Goal: Task Accomplishment & Management: Use online tool/utility

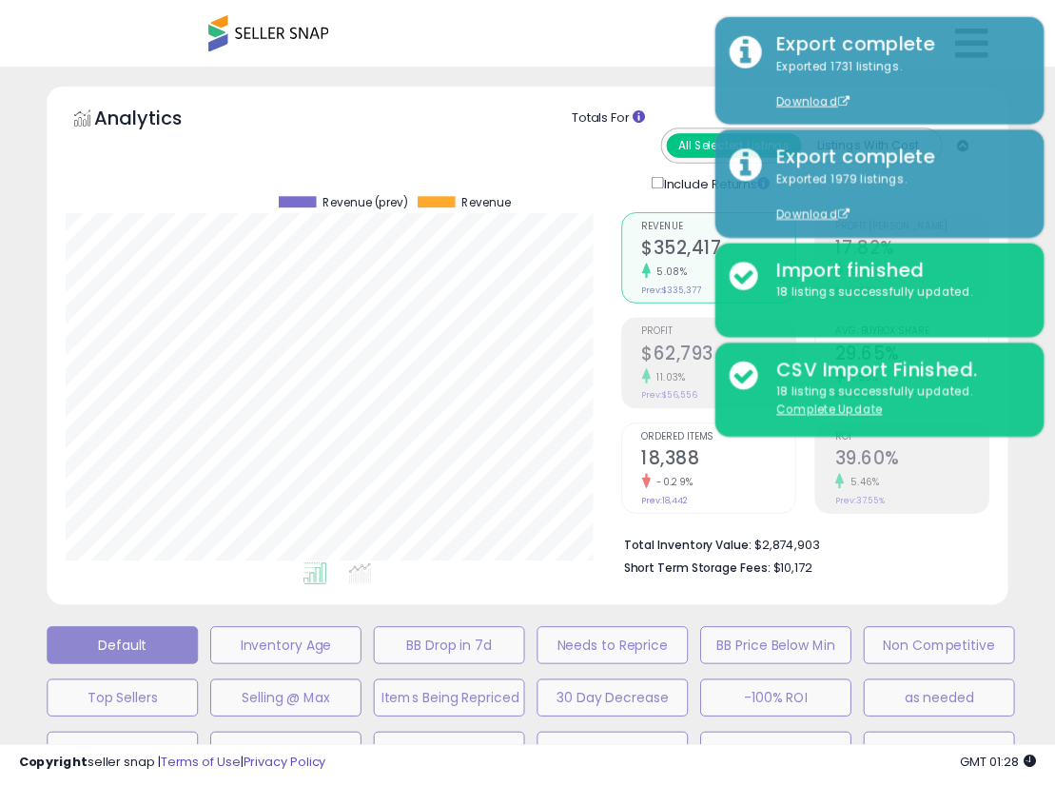
scroll to position [0, 510]
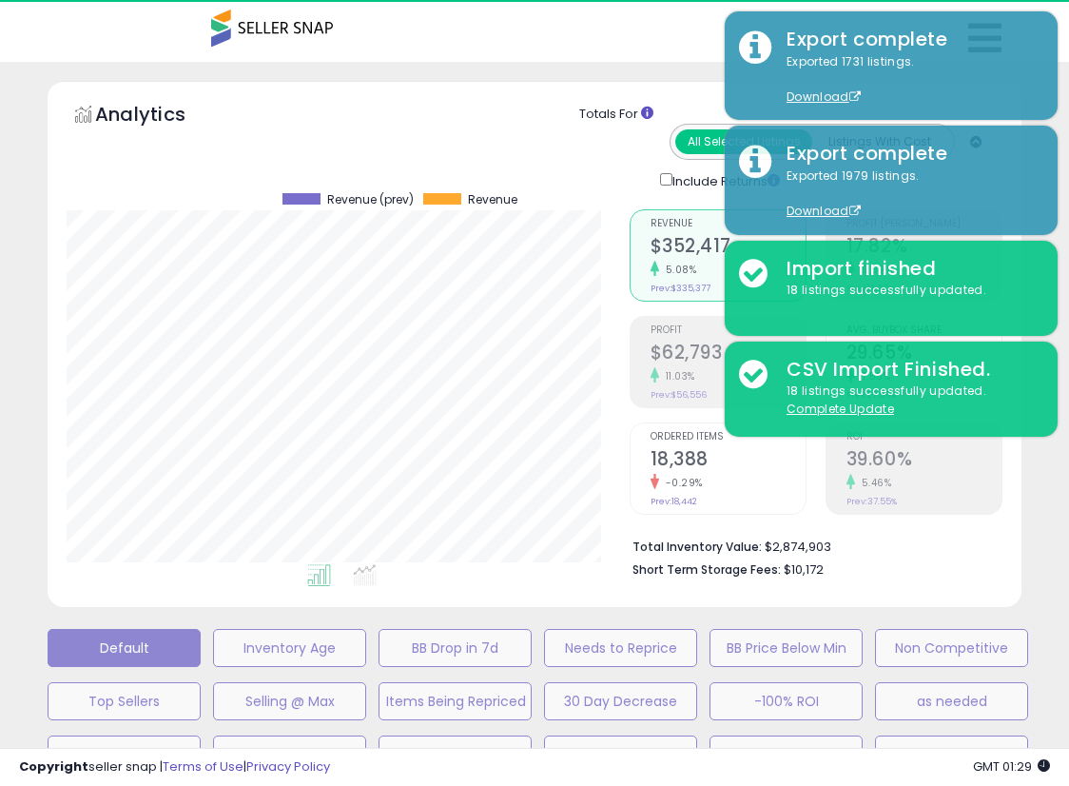
select select "**"
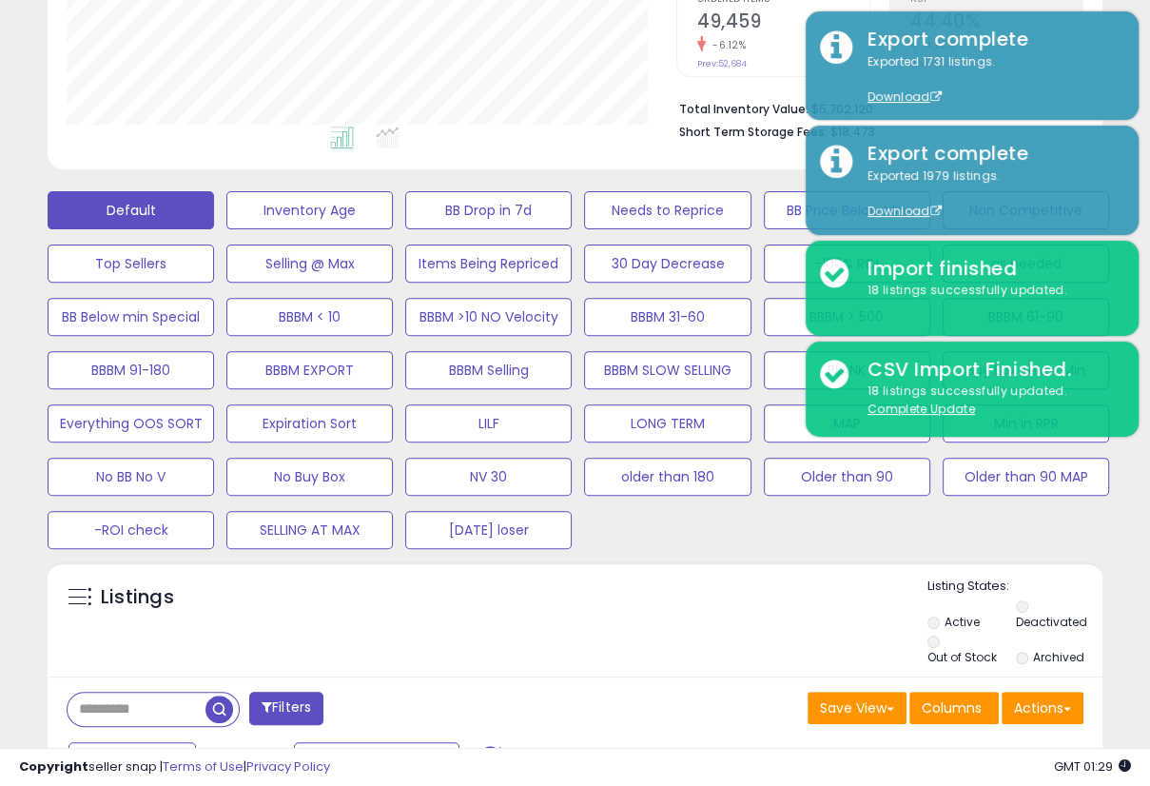
scroll to position [546, 0]
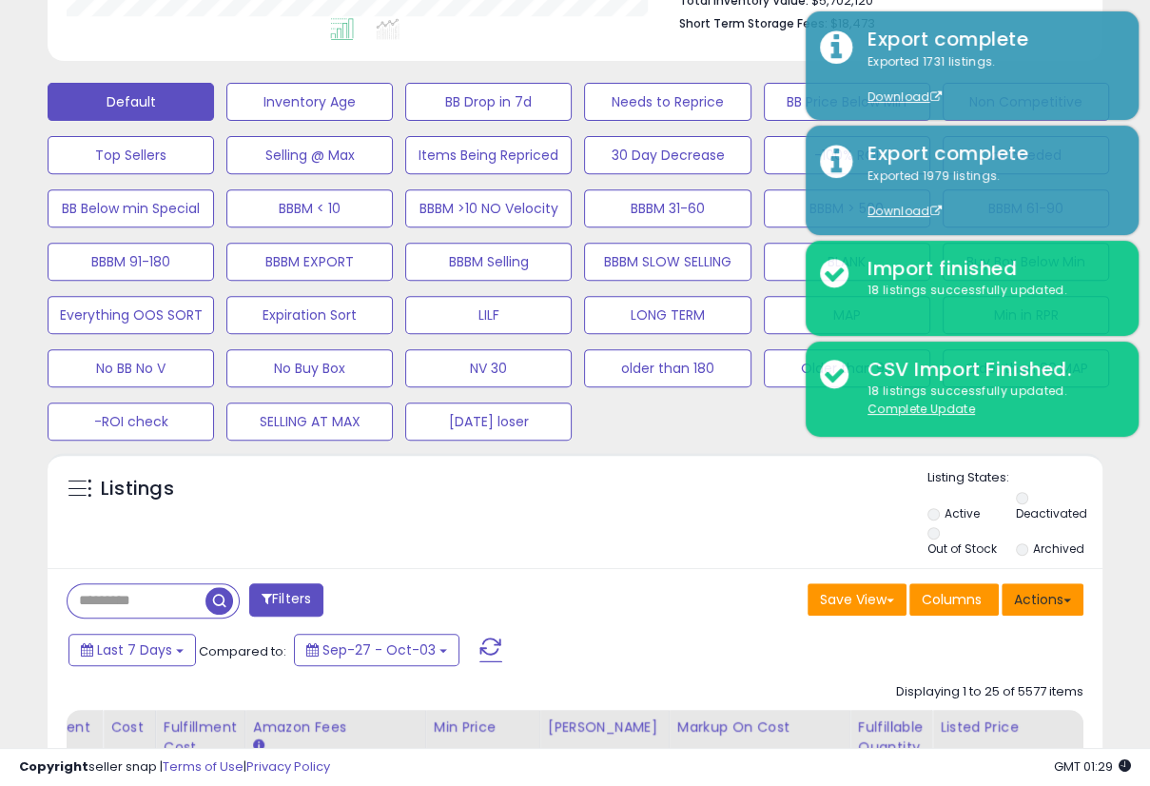
click at [1054, 590] on button "Actions" at bounding box center [1043, 599] width 82 height 32
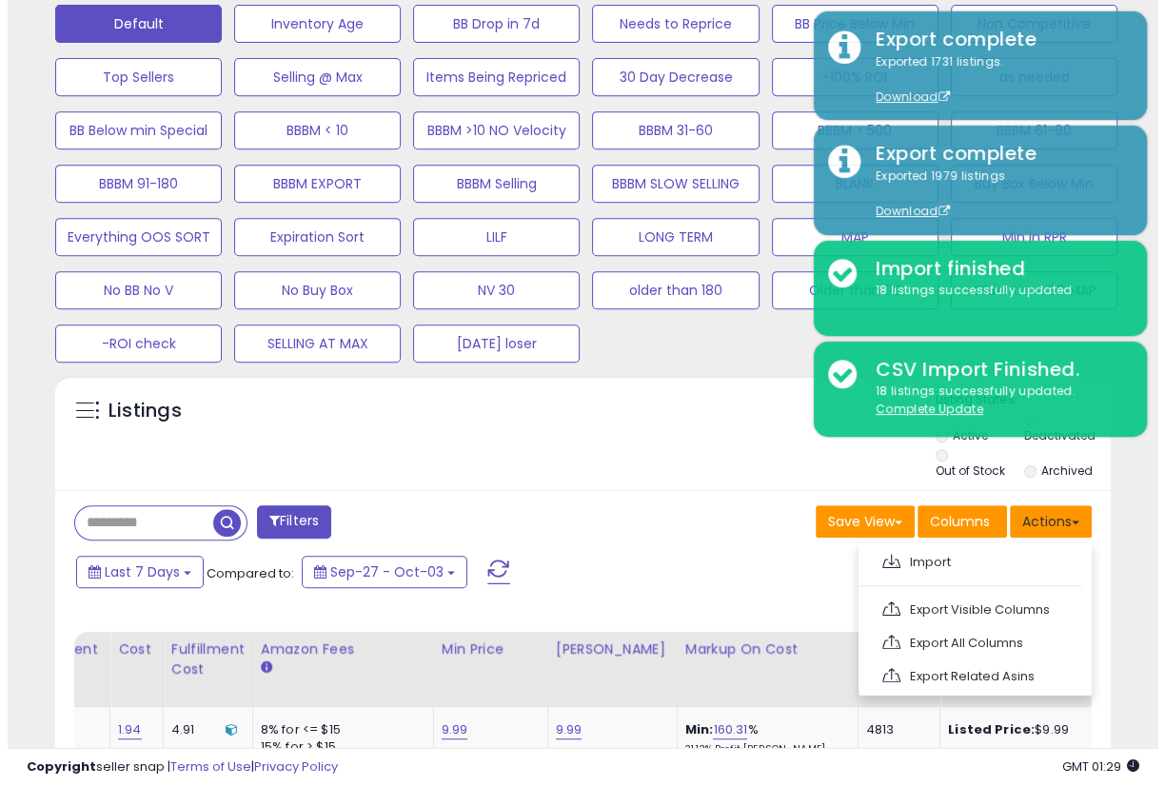
scroll to position [617, 0]
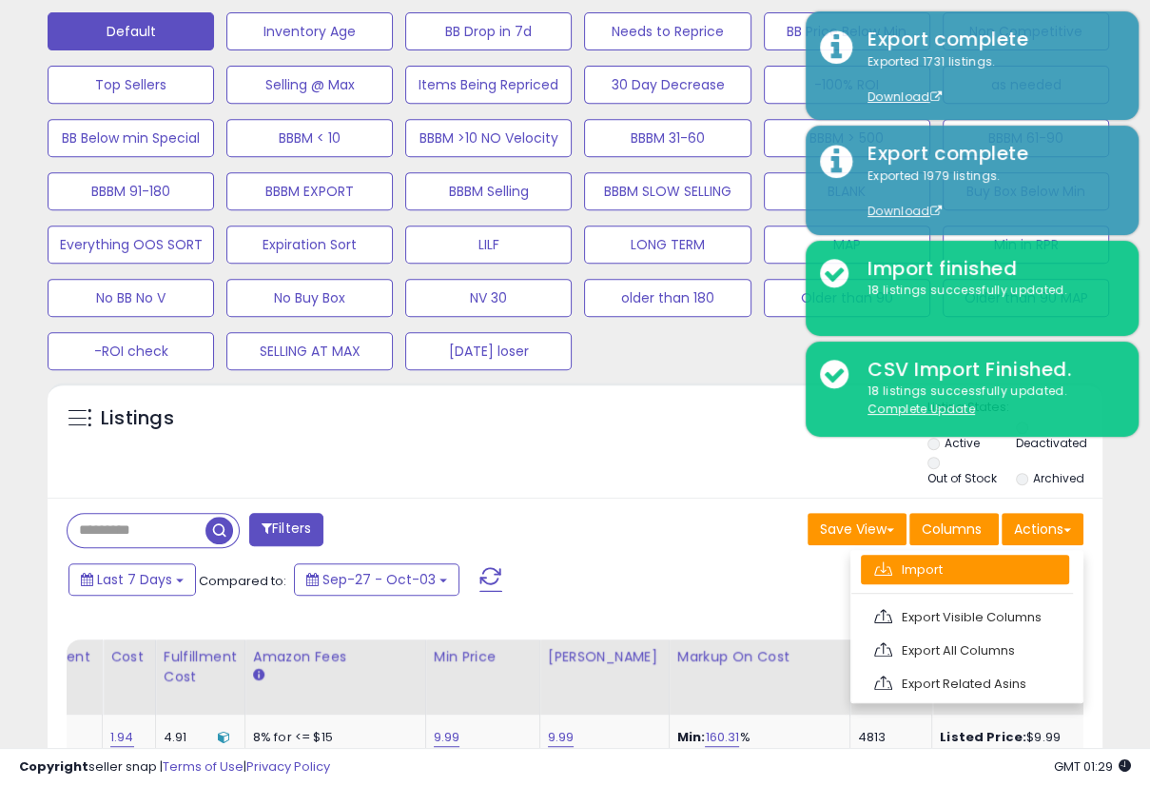
click at [950, 555] on link "Import" at bounding box center [965, 569] width 208 height 29
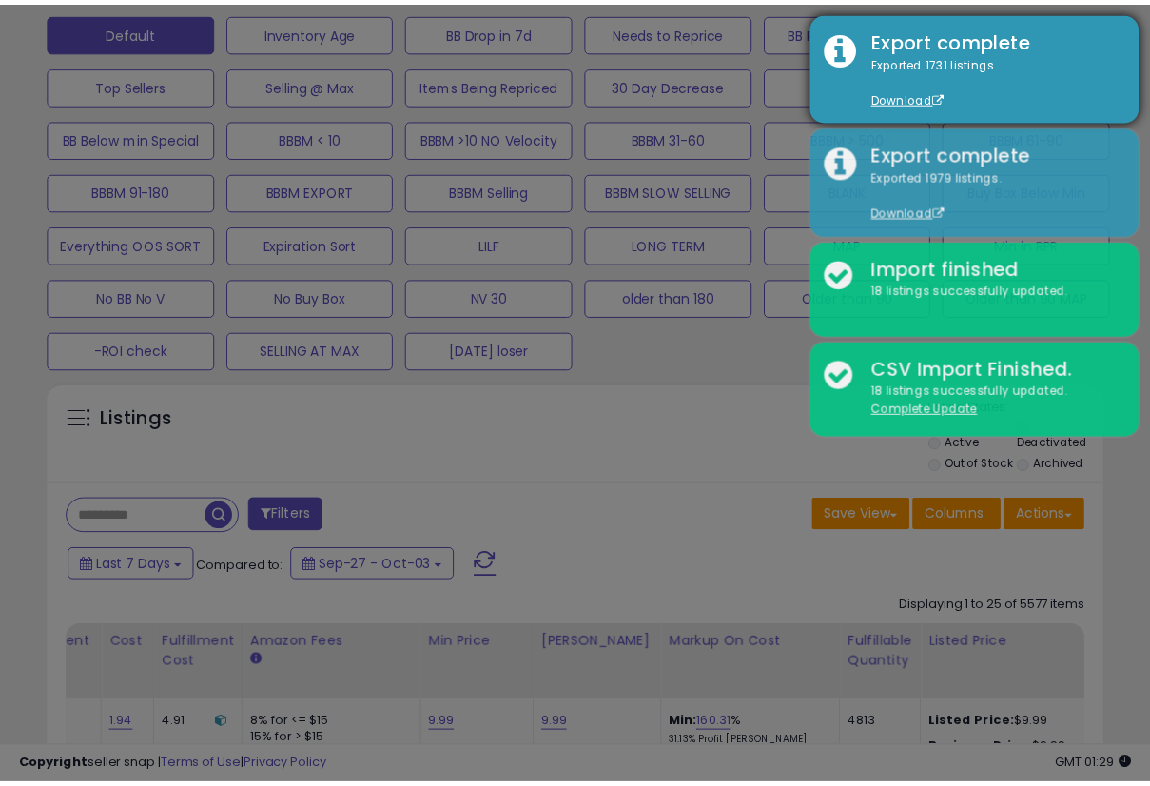
scroll to position [389, 618]
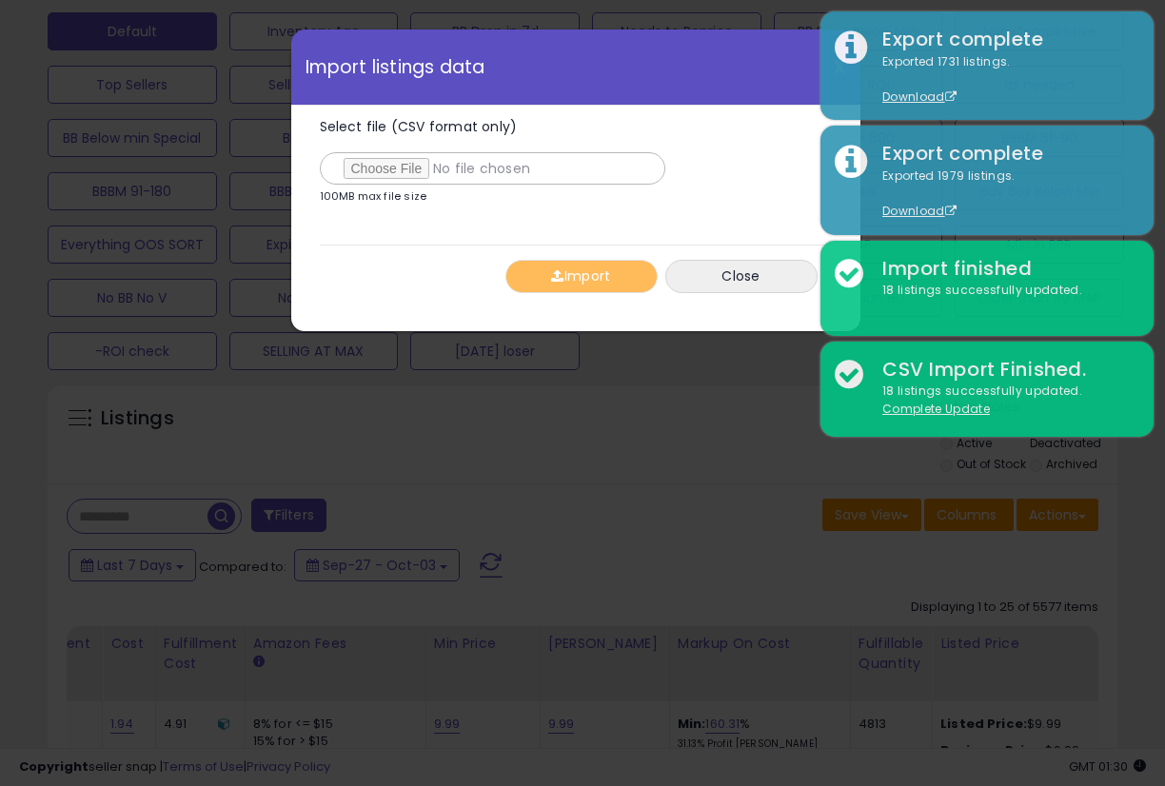
type input "**********"
click at [552, 279] on span "button" at bounding box center [557, 275] width 12 height 13
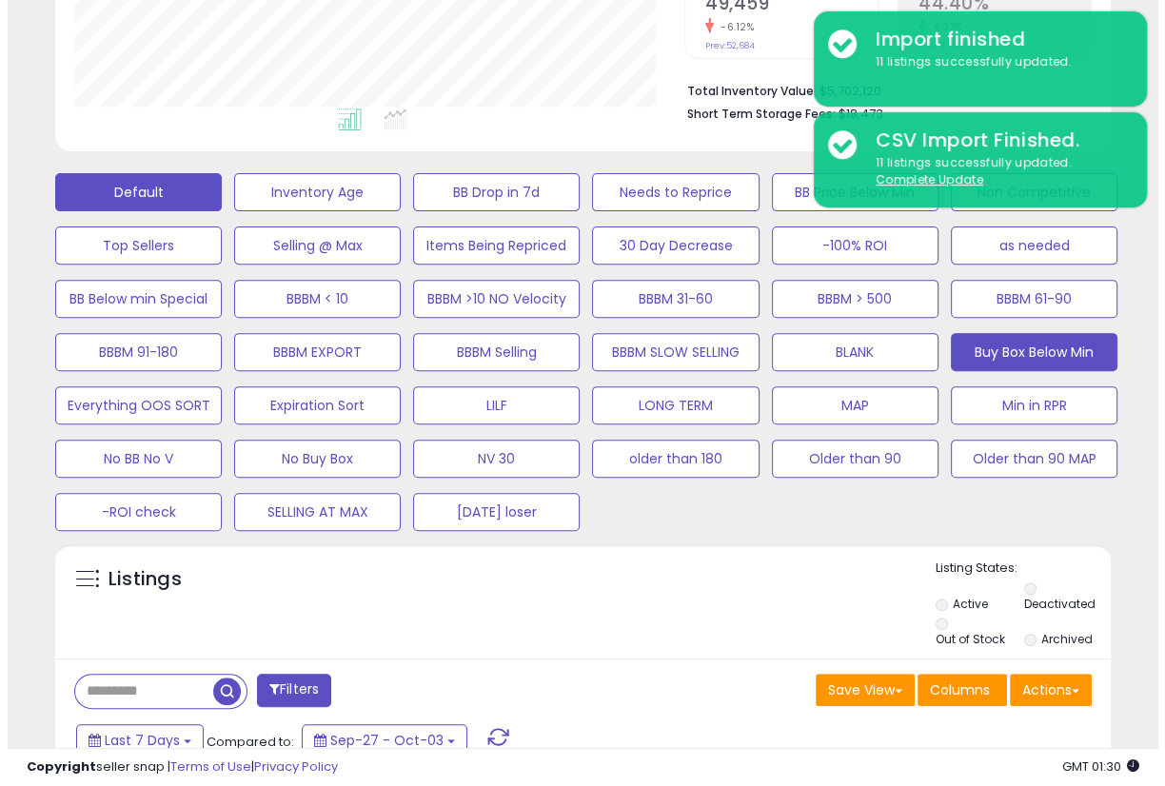
scroll to position [457, 0]
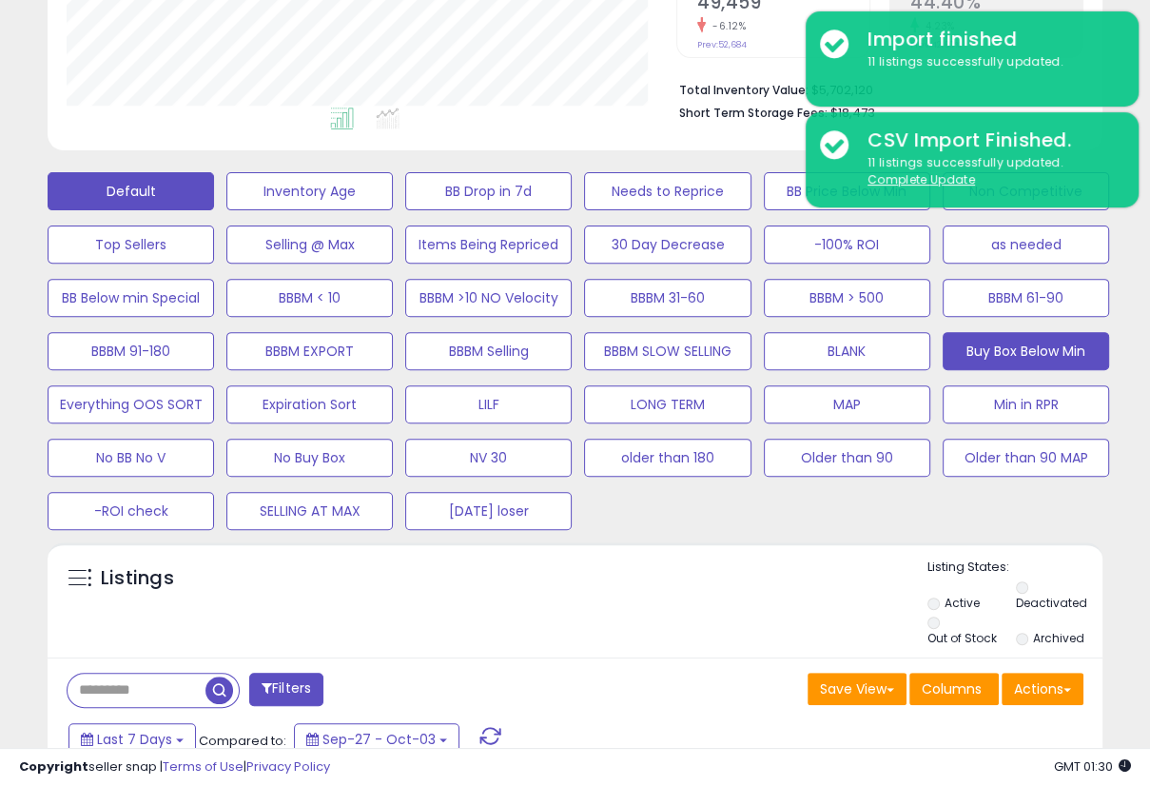
click at [1054, 347] on button "Buy Box Below Min" at bounding box center [1026, 351] width 166 height 38
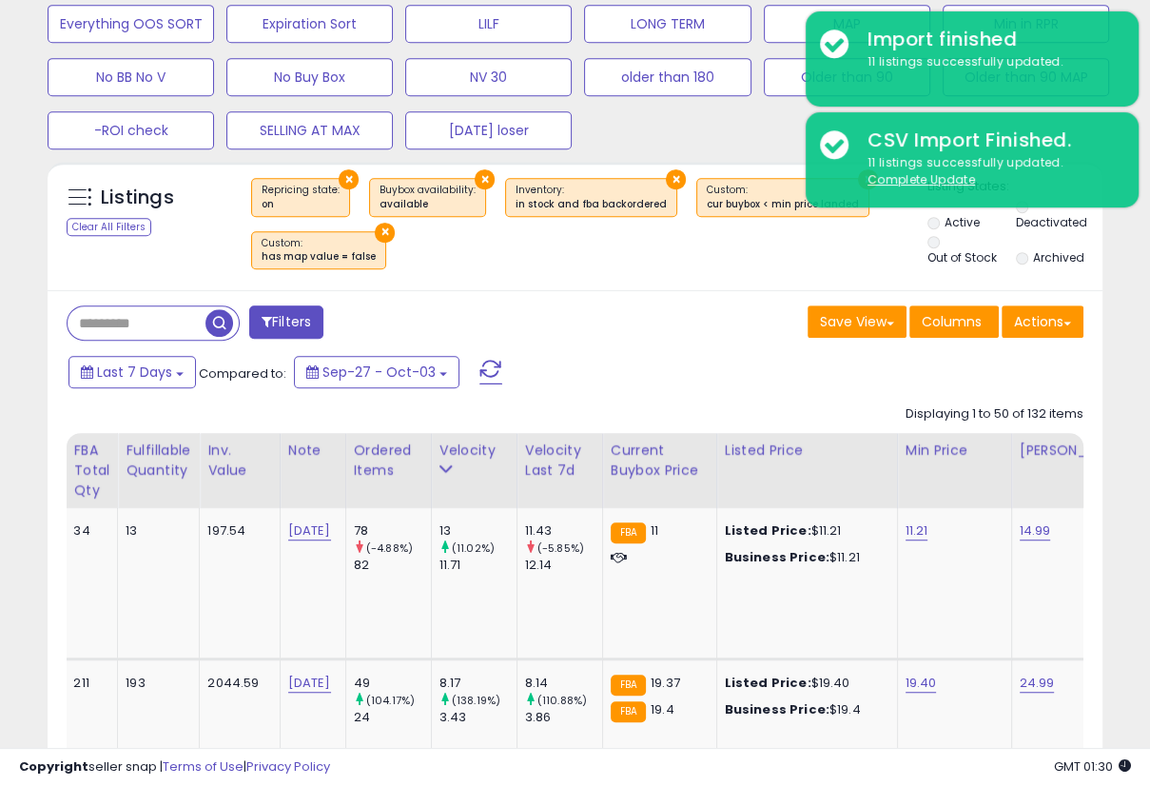
scroll to position [389, 609]
click at [1054, 314] on button "Actions" at bounding box center [1043, 321] width 82 height 32
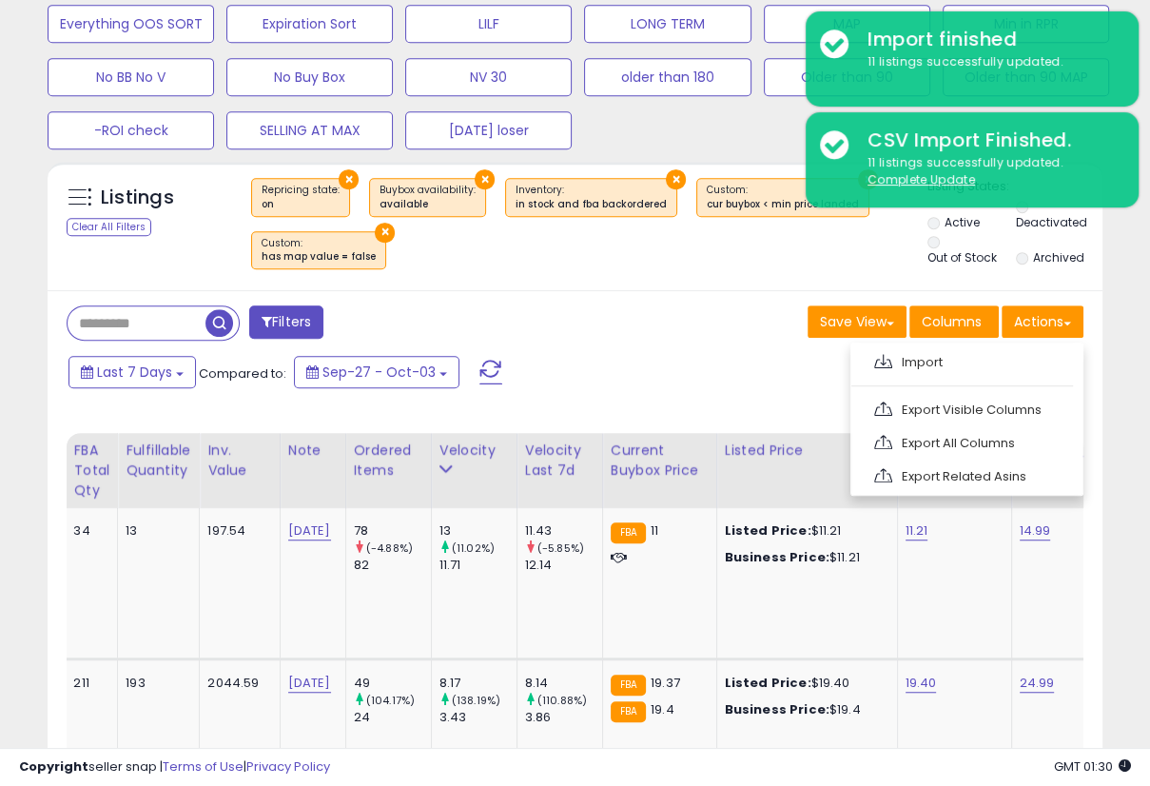
click at [959, 404] on link "Export Visible Columns" at bounding box center [965, 409] width 208 height 29
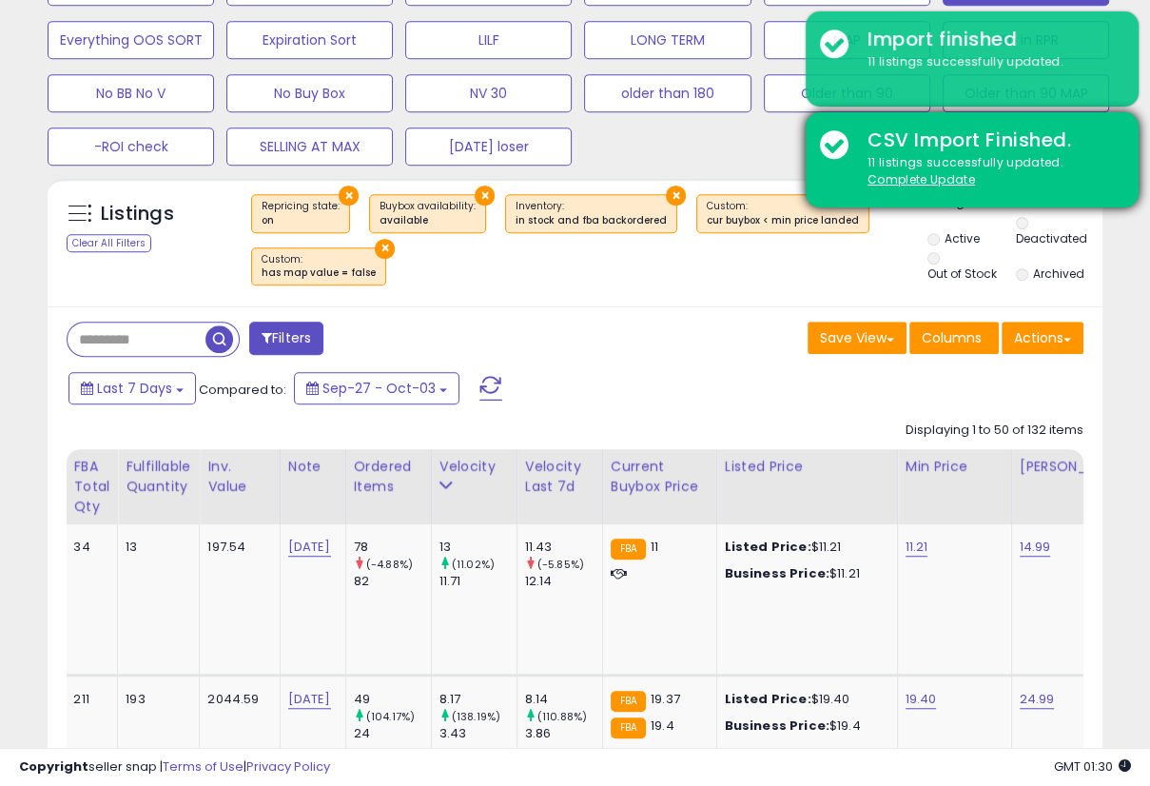
scroll to position [828, 0]
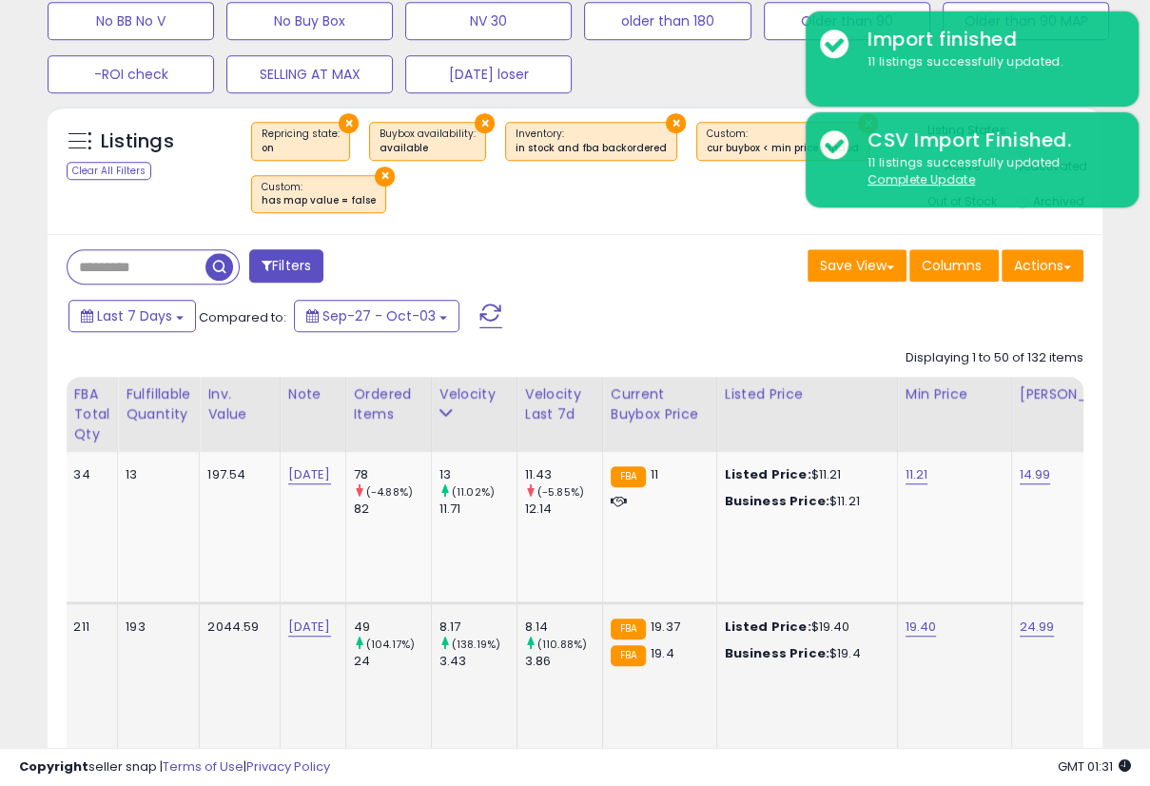
scroll to position [917, 0]
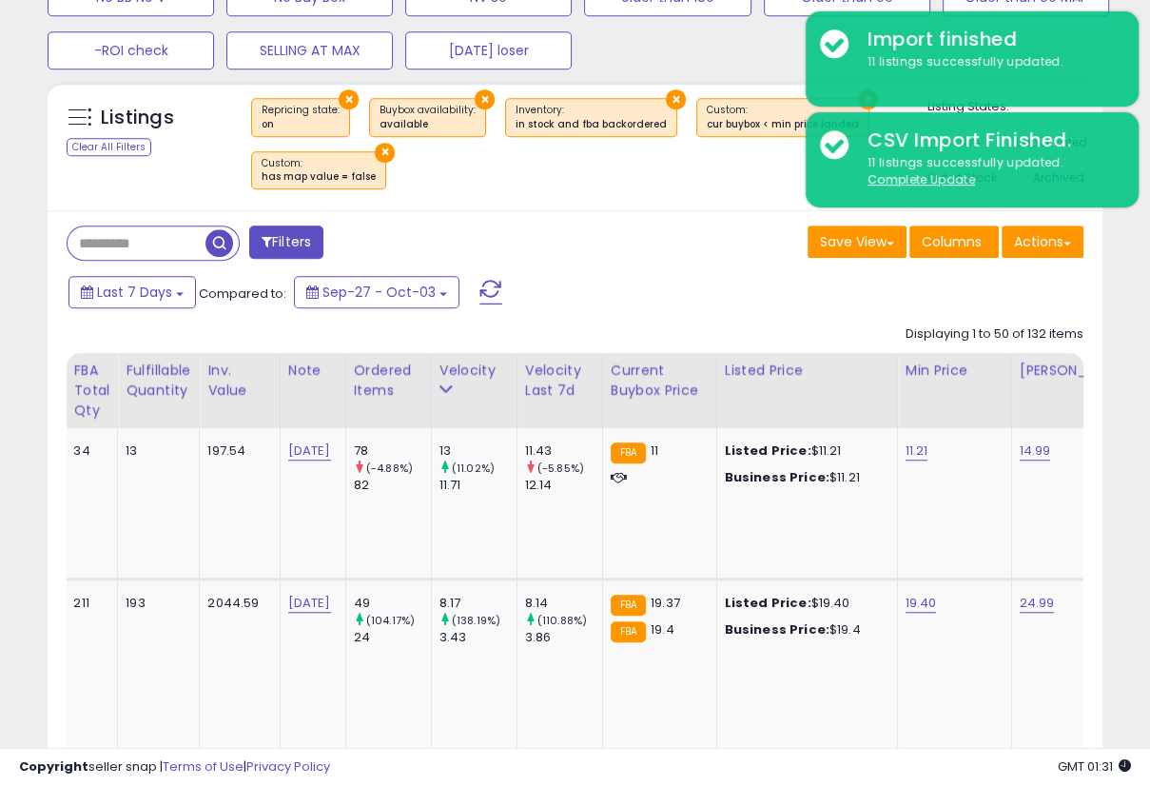
click at [597, 279] on div "Last 7 Days Compared to: Sep-27 - Oct-03" at bounding box center [445, 294] width 763 height 43
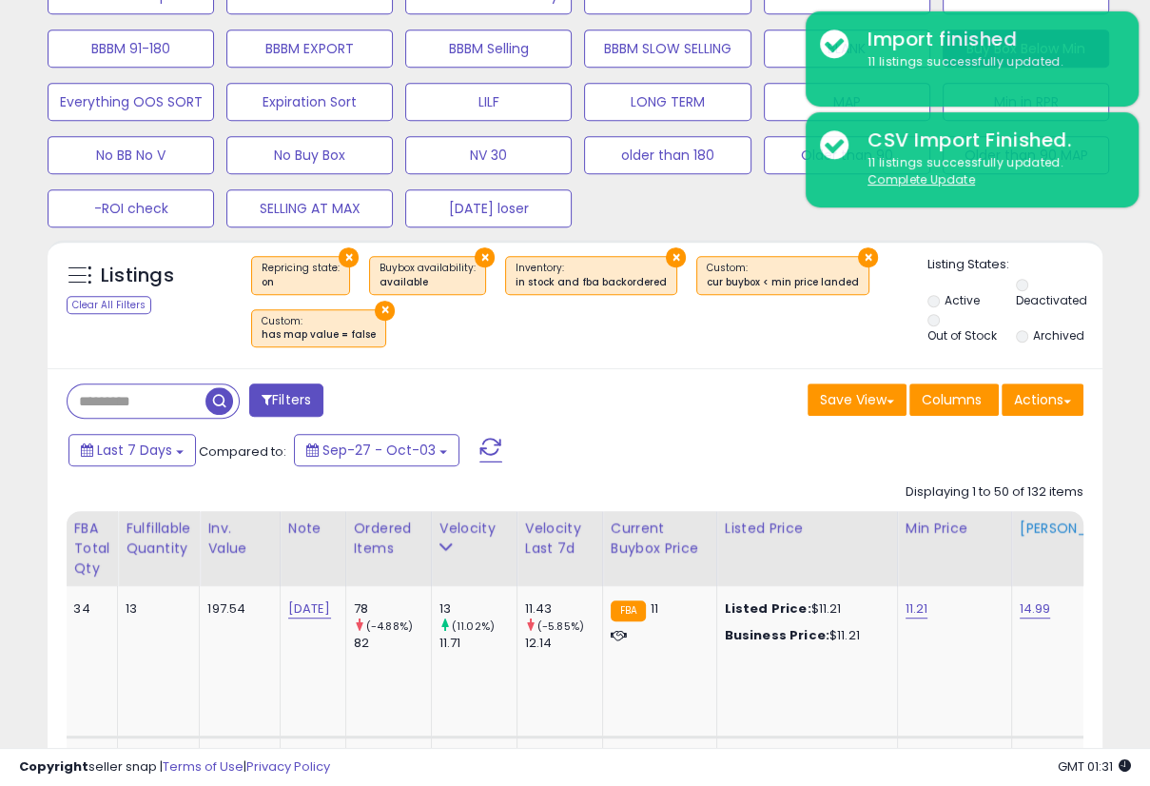
scroll to position [773, 0]
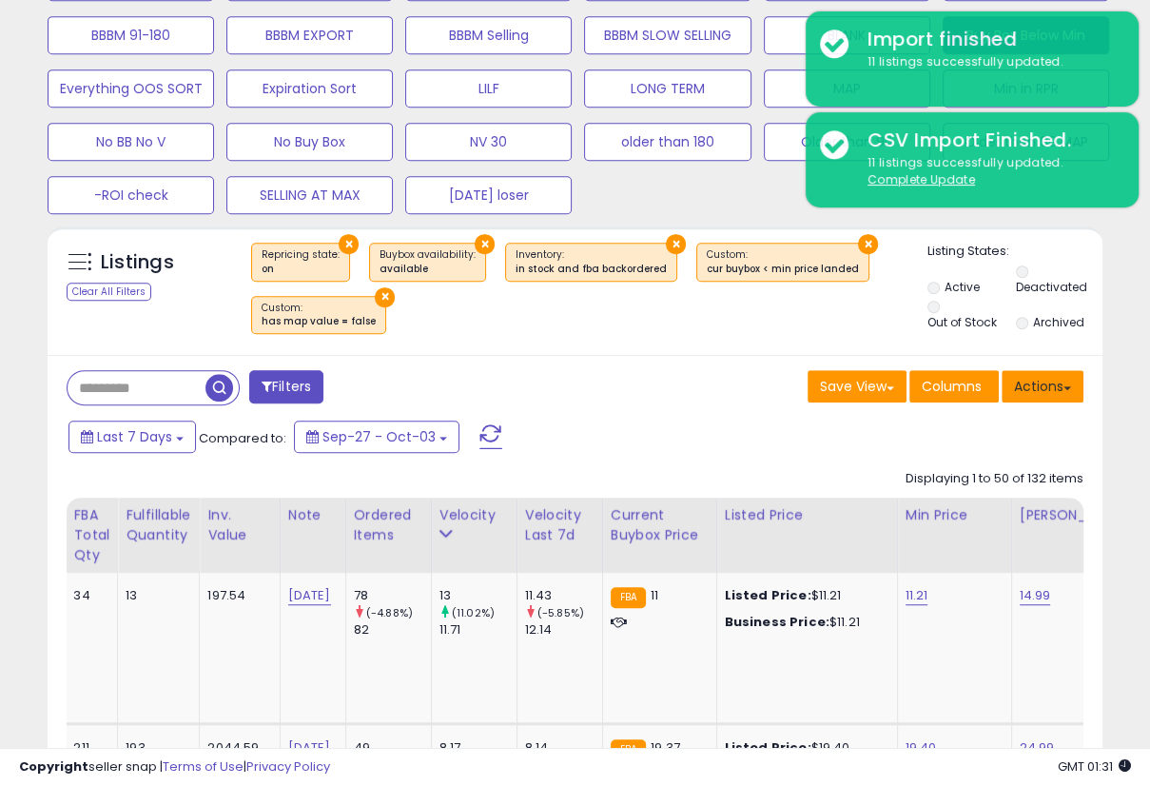
click at [1054, 386] on span at bounding box center [1068, 388] width 8 height 4
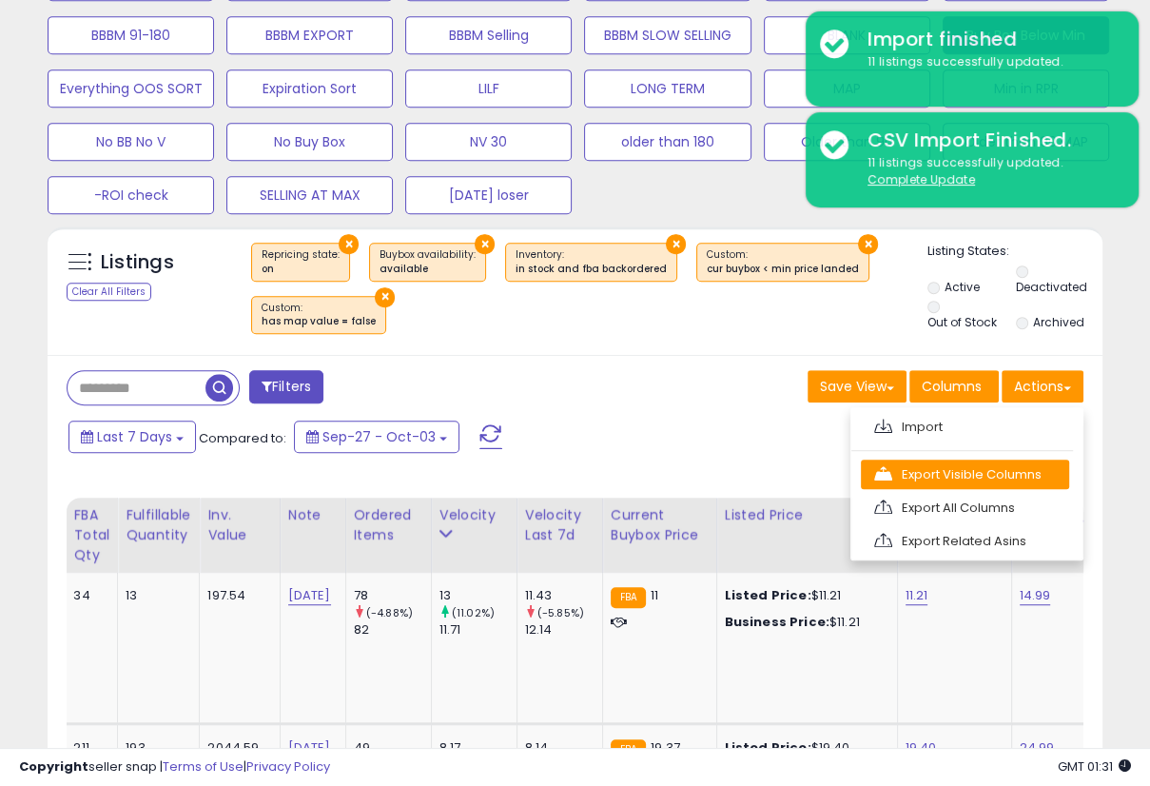
click at [958, 484] on link "Export Visible Columns" at bounding box center [965, 474] width 208 height 29
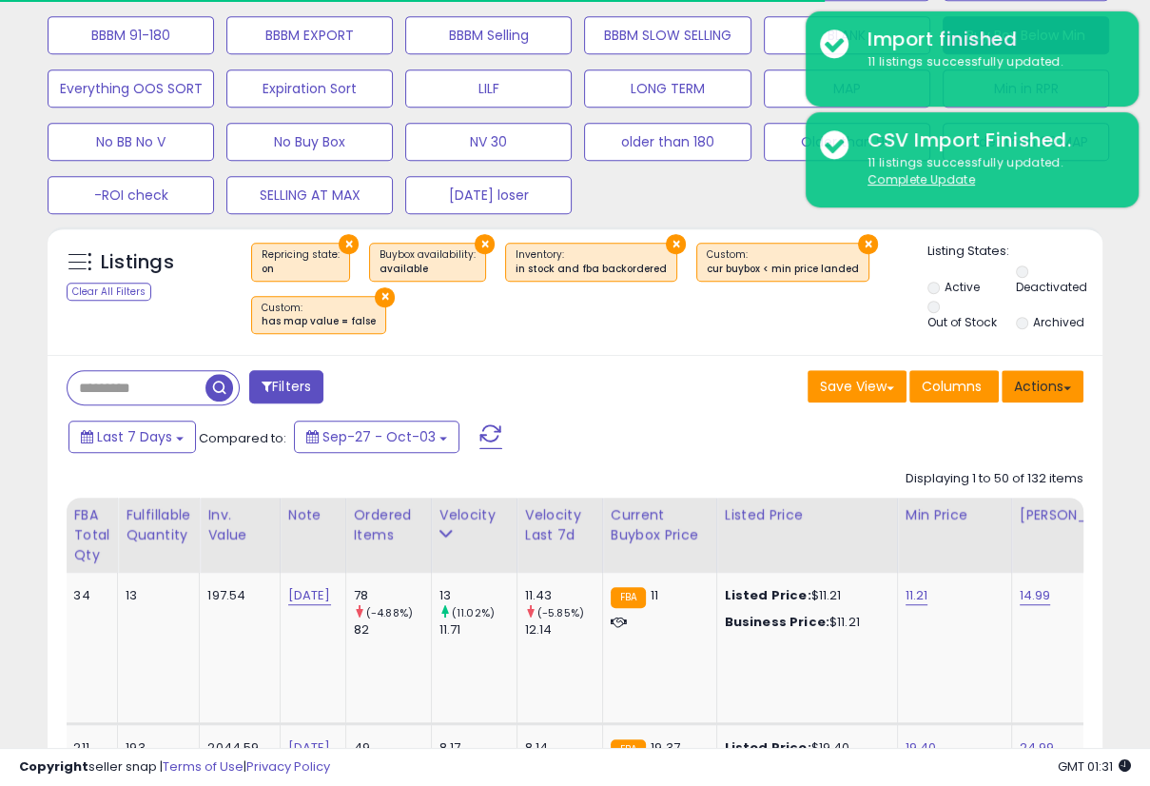
click at [1054, 382] on button "Actions" at bounding box center [1043, 386] width 82 height 32
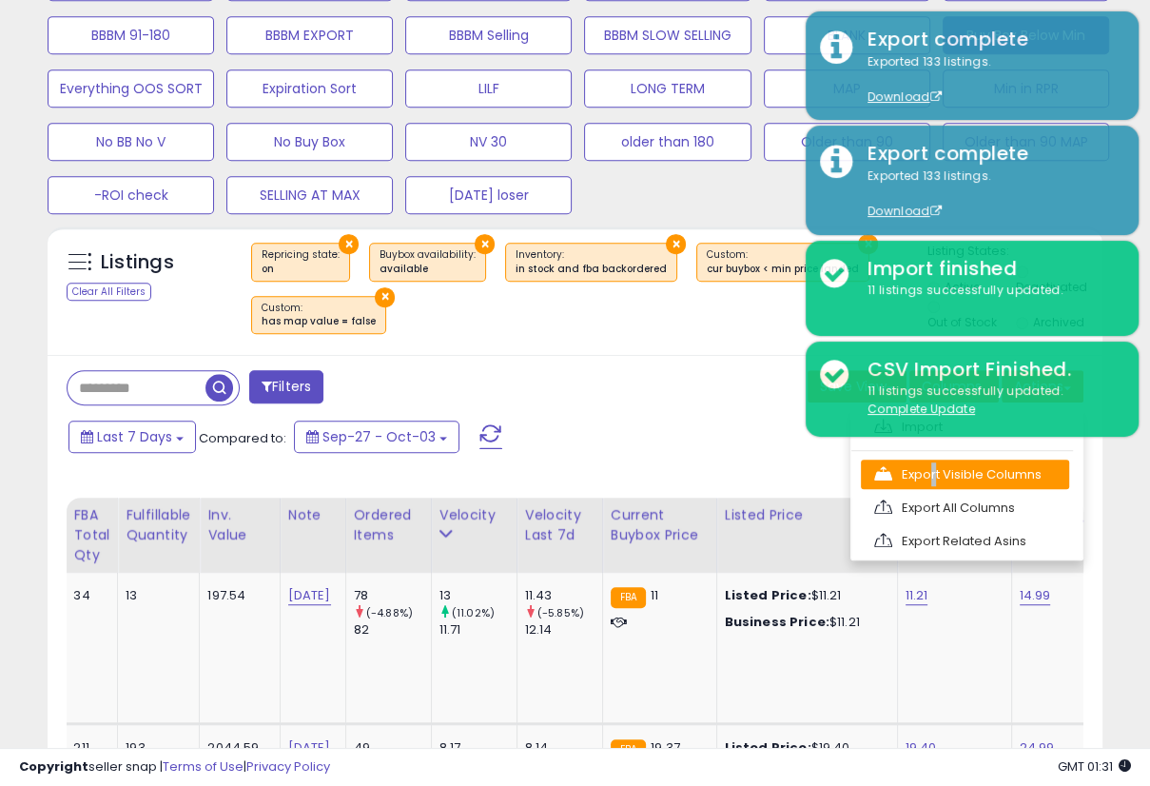
click at [925, 473] on link "Export Visible Columns" at bounding box center [965, 474] width 208 height 29
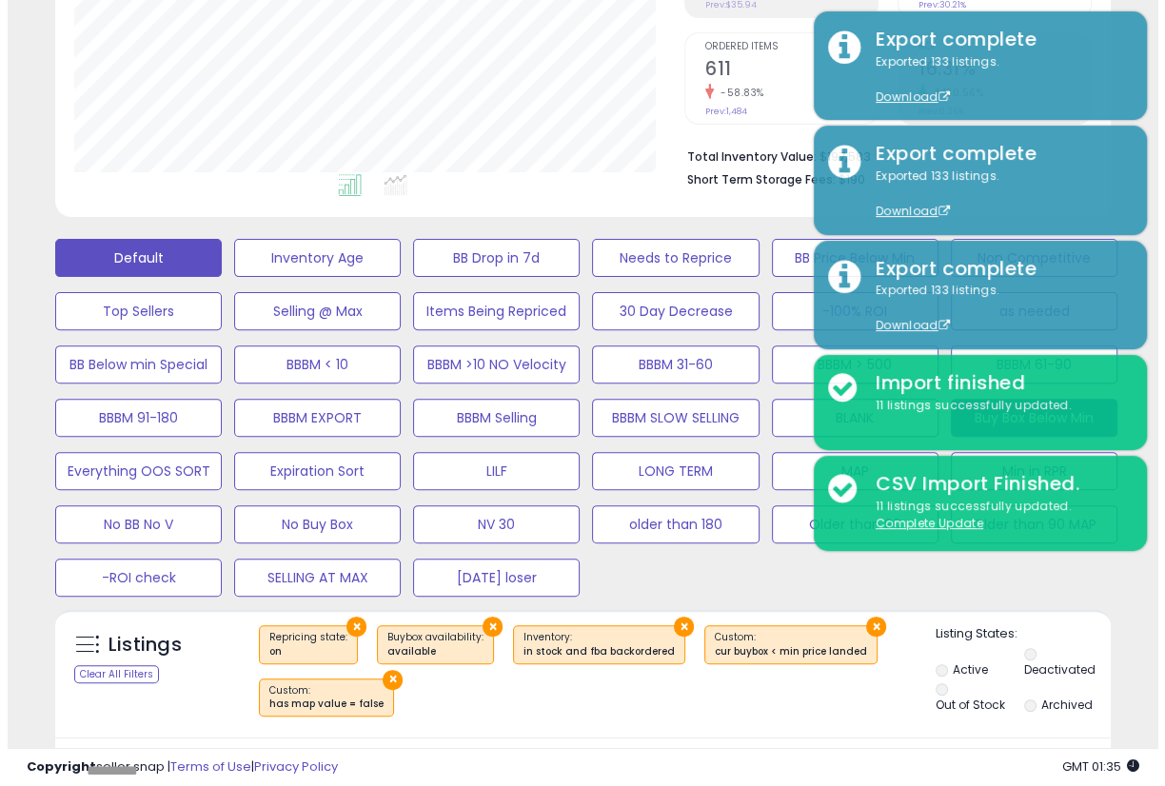
scroll to position [384, 0]
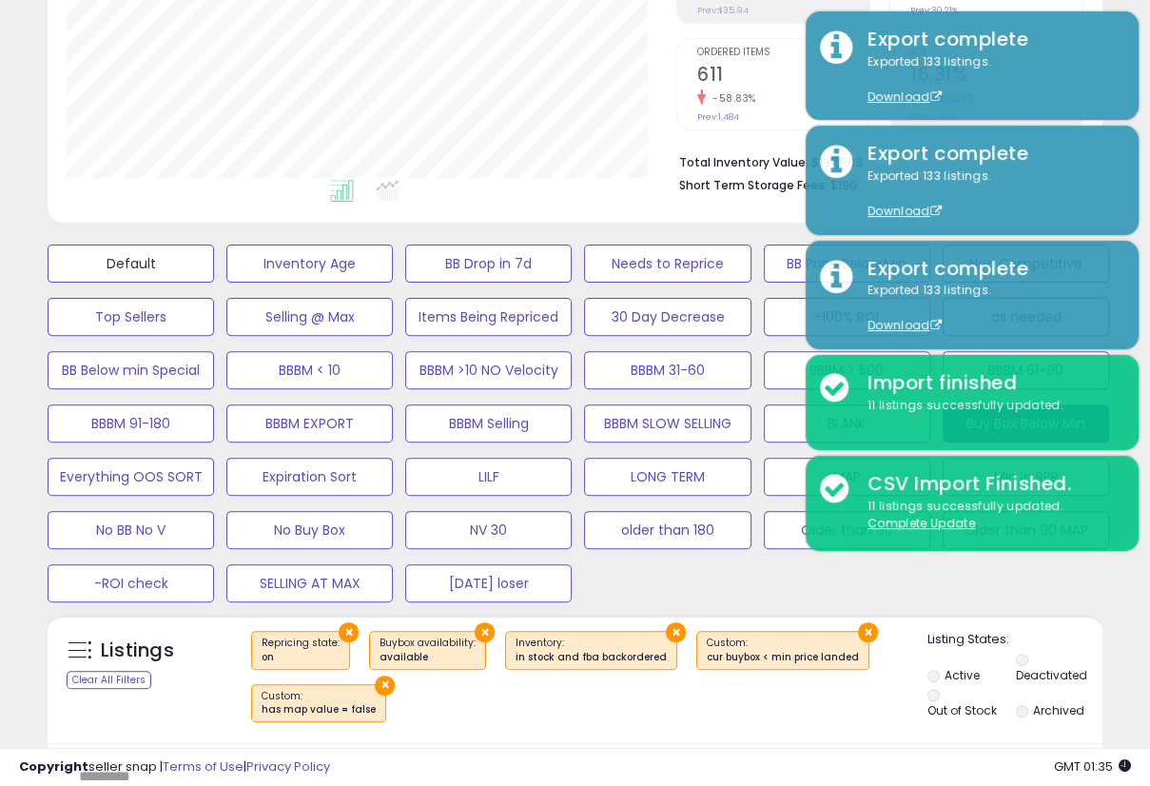
click at [115, 260] on button "Default" at bounding box center [131, 264] width 166 height 38
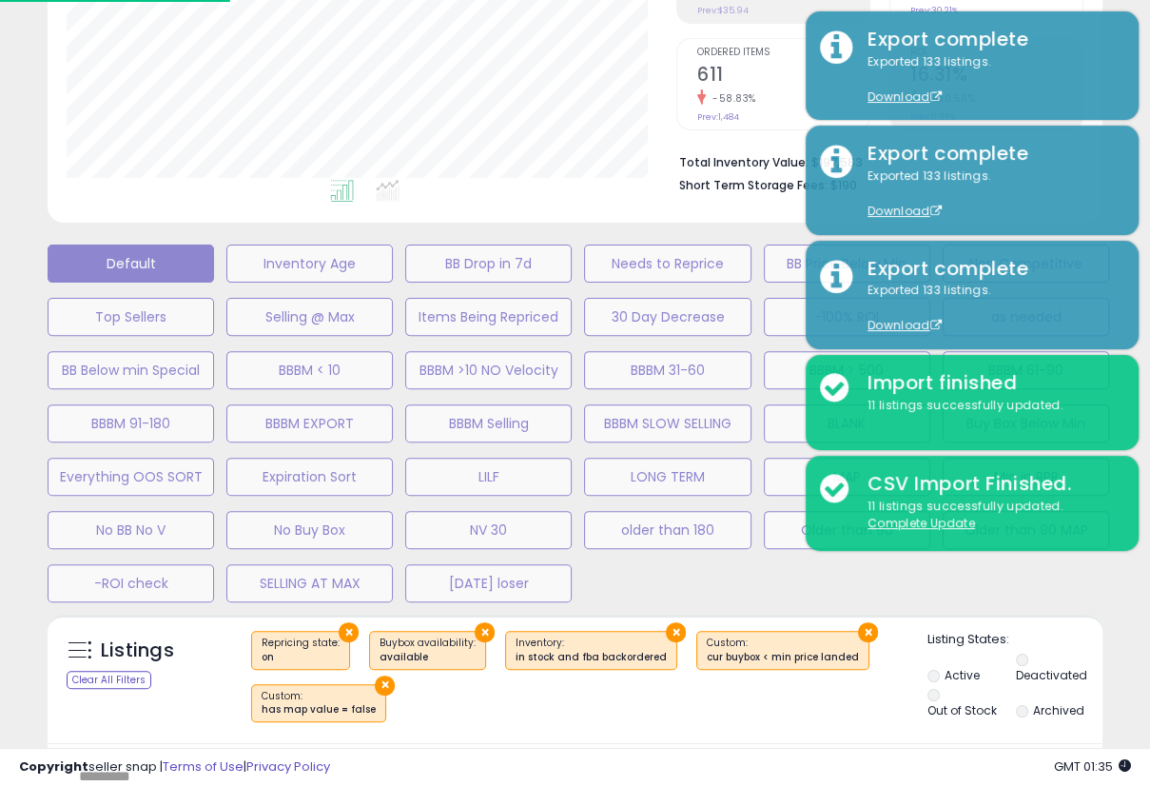
scroll to position [389, 618]
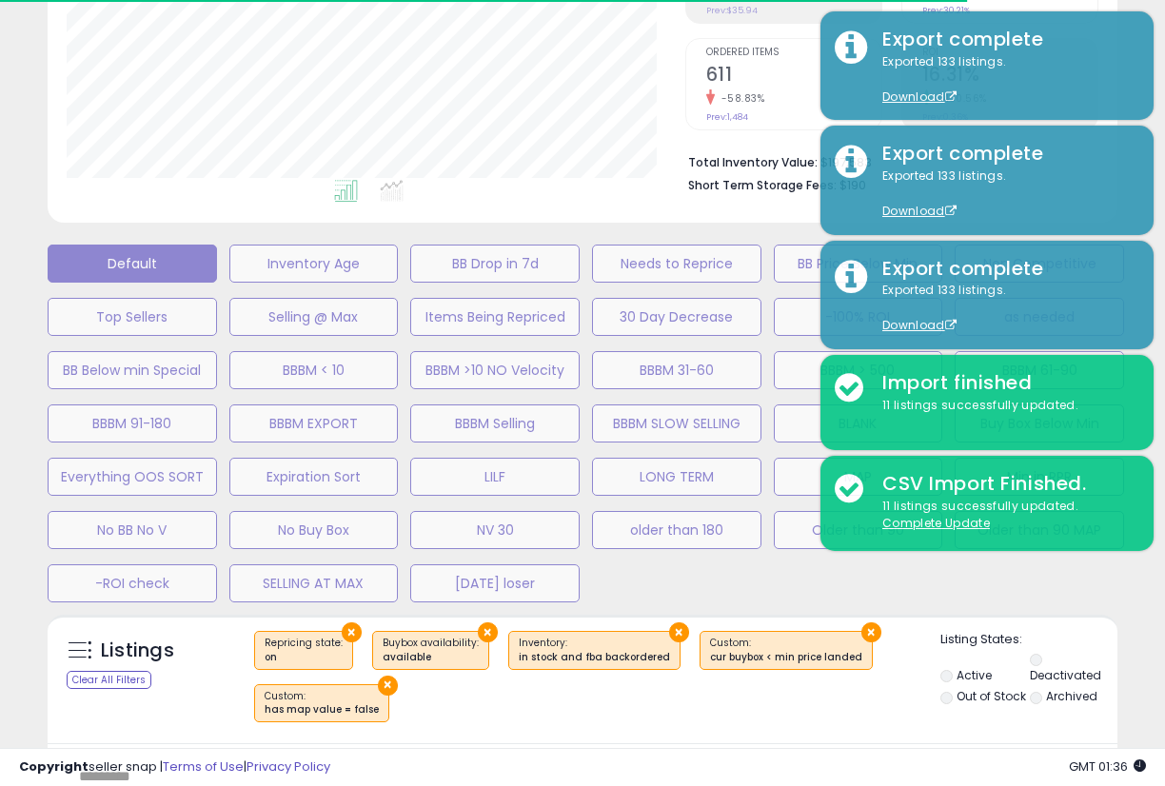
click at [655, 583] on div "Default Inventory Age BB Drop in 7d Needs to Reprice BB Price Below Min Non Com…" at bounding box center [582, 418] width 1117 height 373
click at [666, 582] on div "Default Inventory Age BB Drop in 7d Needs to Reprice BB Price Below Min Non Com…" at bounding box center [582, 418] width 1117 height 373
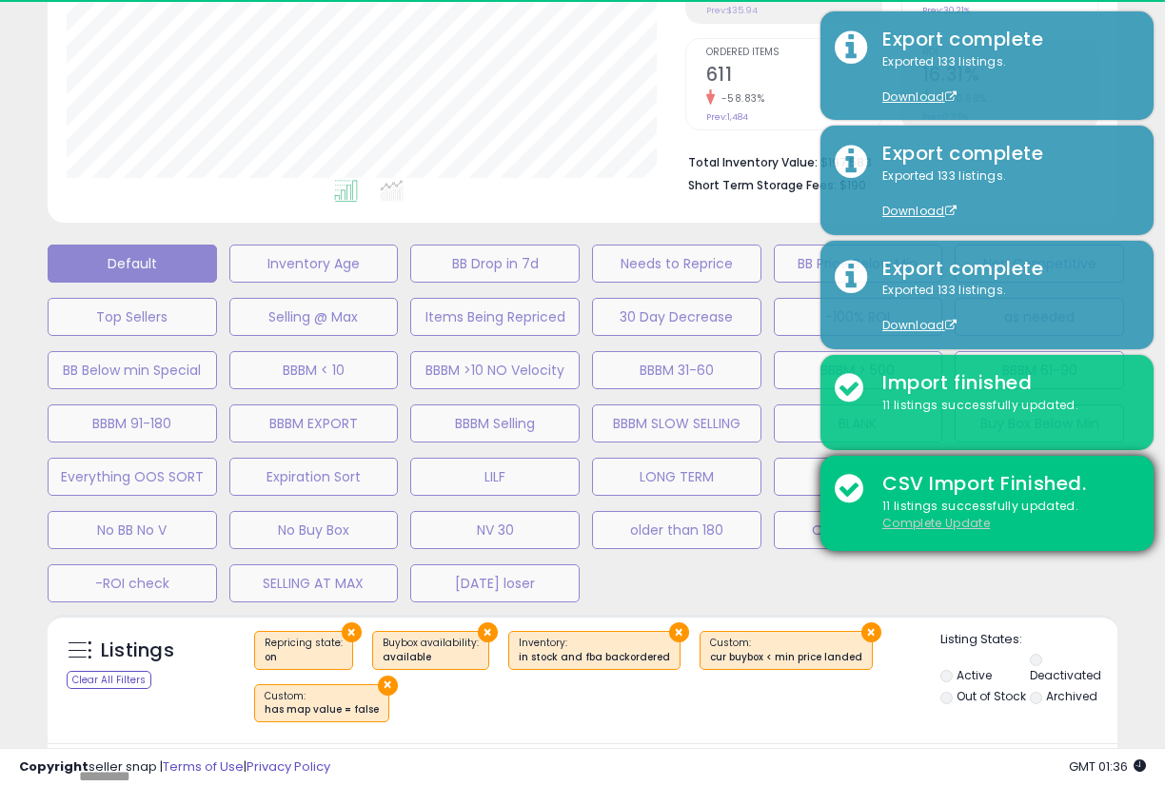
click at [914, 589] on div "Default Inventory Age BB Drop in 7d Needs to Reprice BB Price Below Min Non Com…" at bounding box center [582, 418] width 1117 height 373
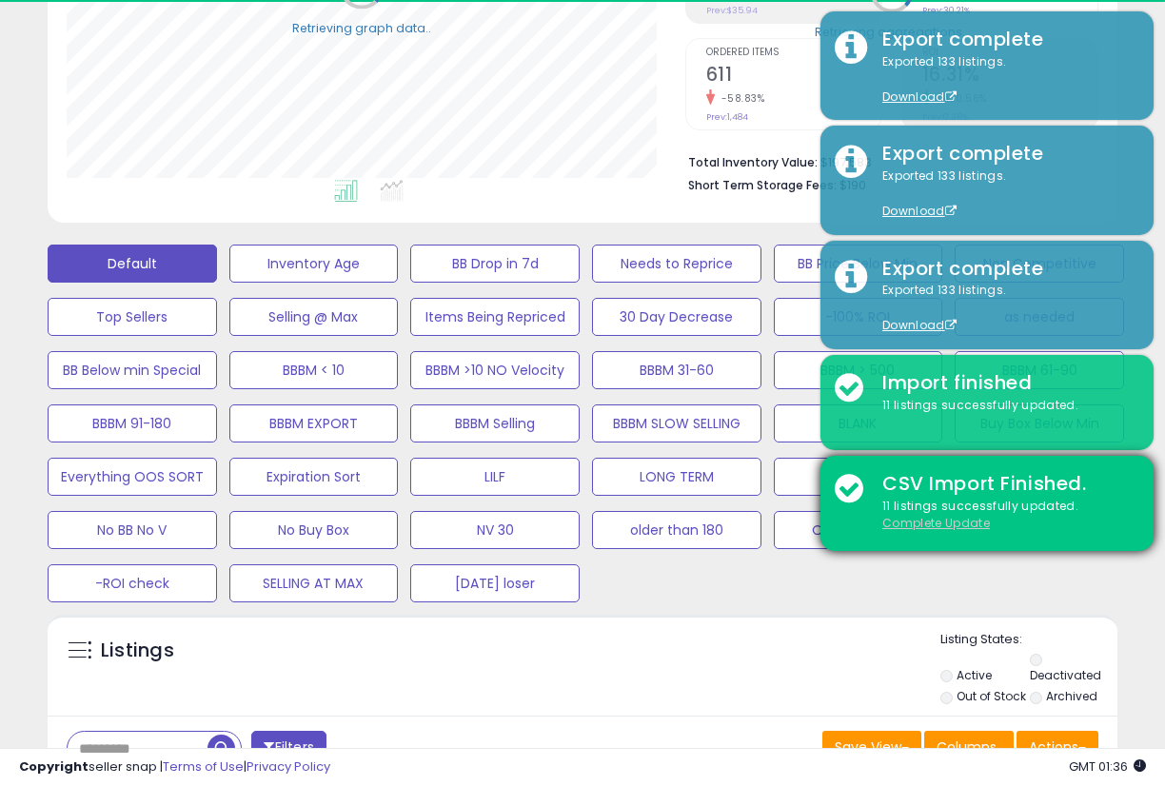
select select "**"
click at [937, 520] on u "Complete Update" at bounding box center [936, 523] width 108 height 16
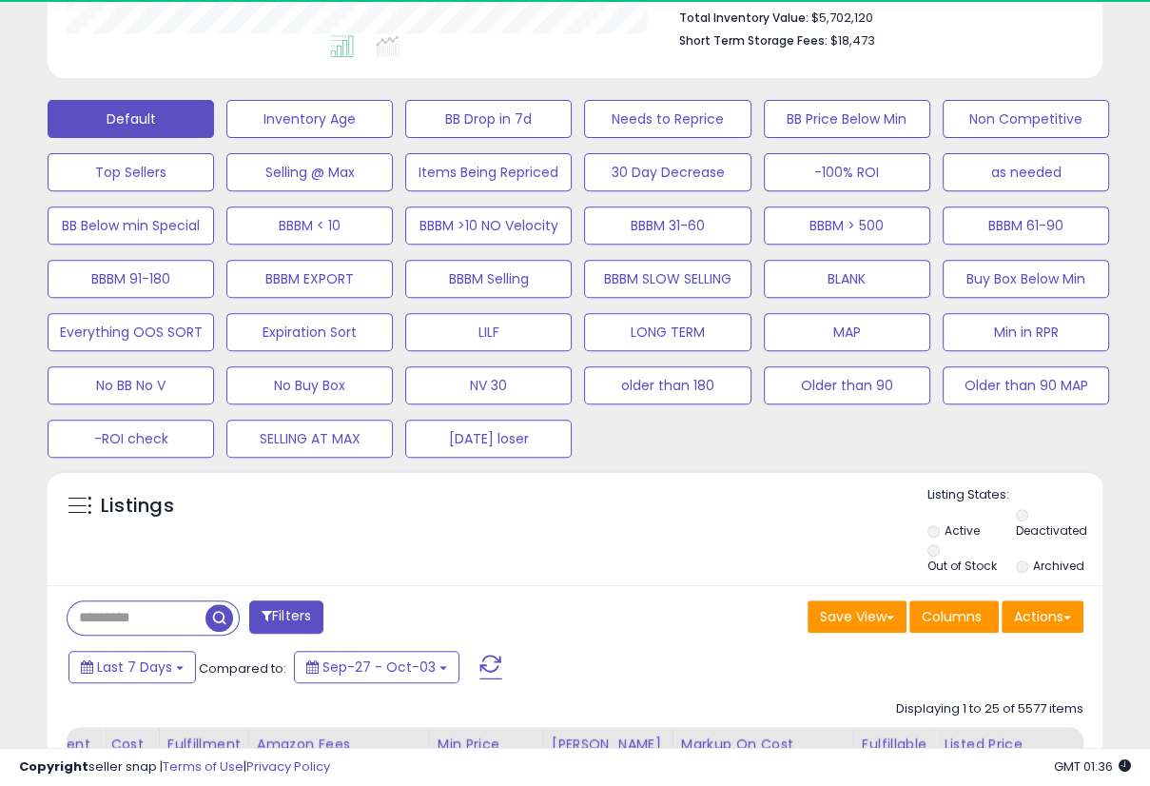
scroll to position [951032, 950813]
click at [1054, 600] on button "Actions" at bounding box center [1043, 616] width 82 height 32
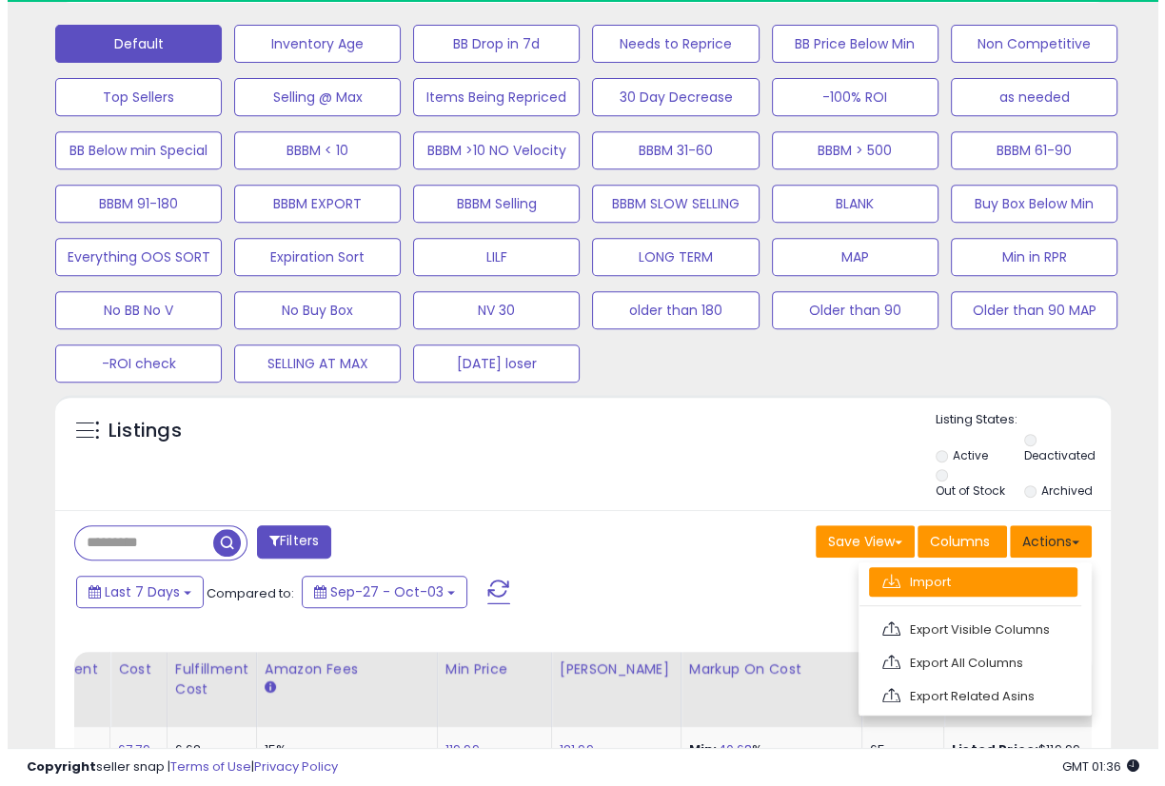
scroll to position [605, 0]
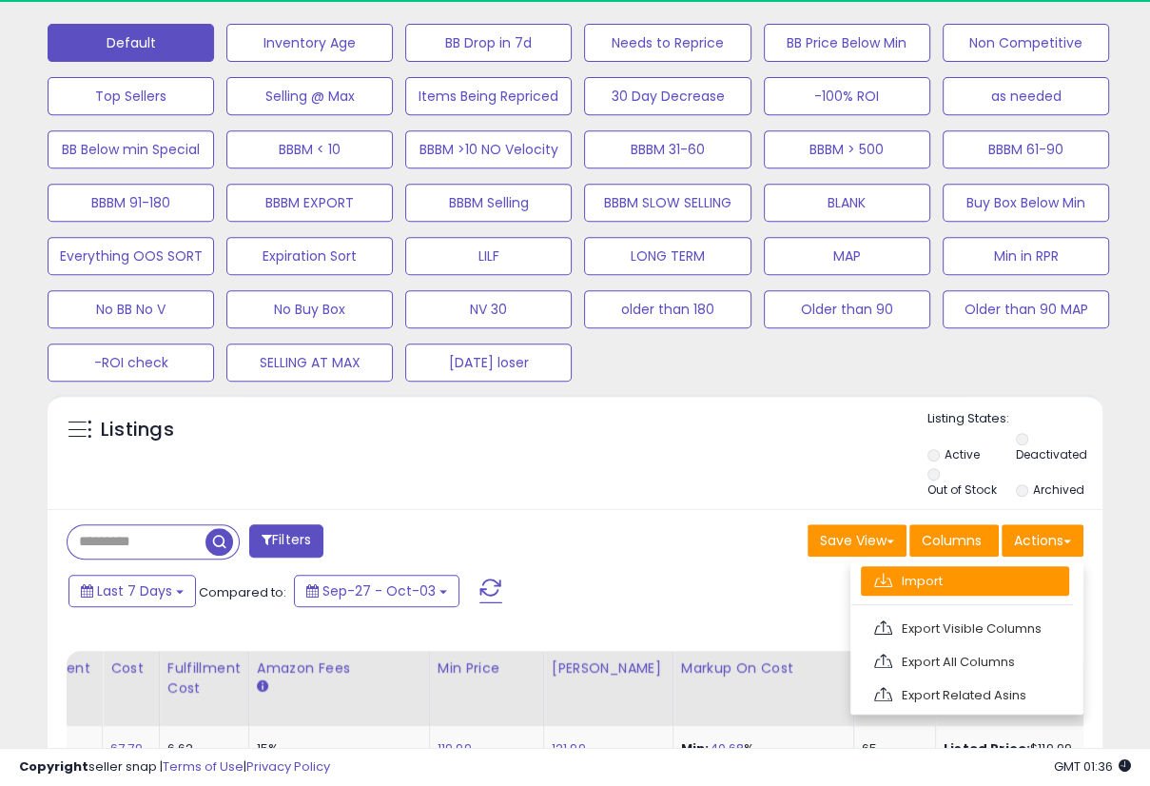
click at [950, 566] on link "Import" at bounding box center [965, 580] width 208 height 29
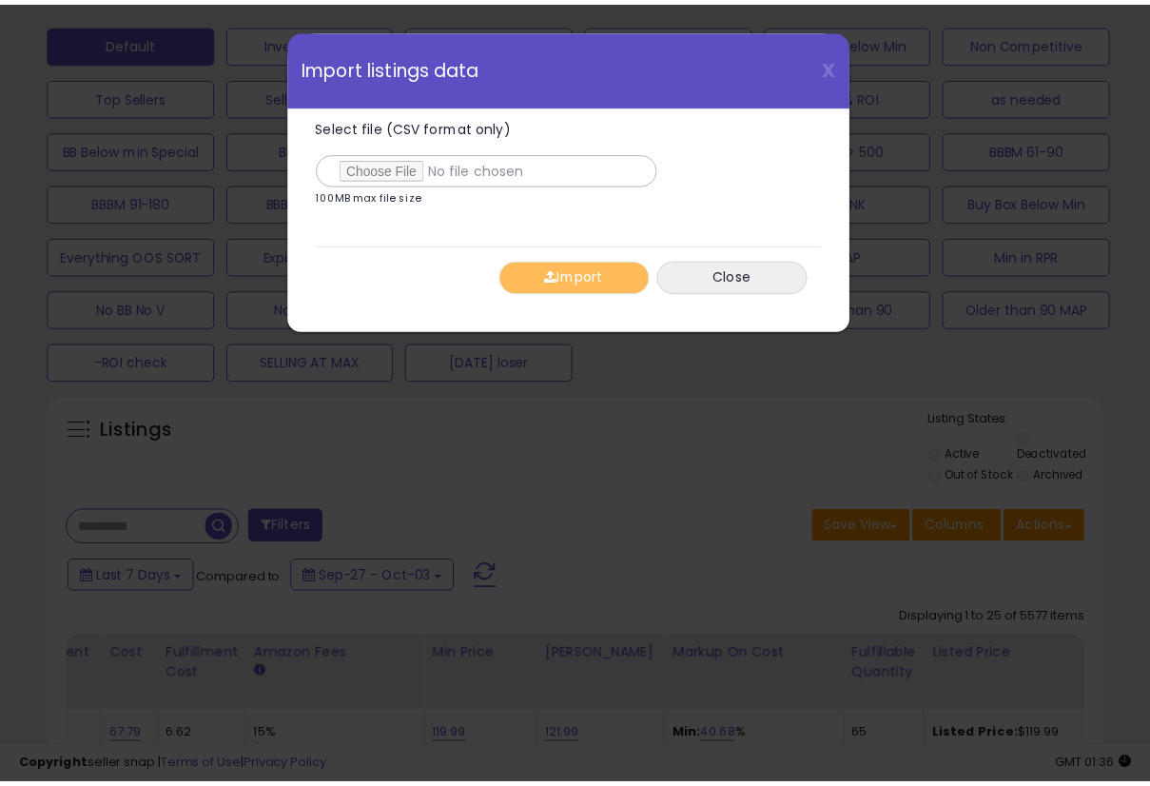
scroll to position [389, 618]
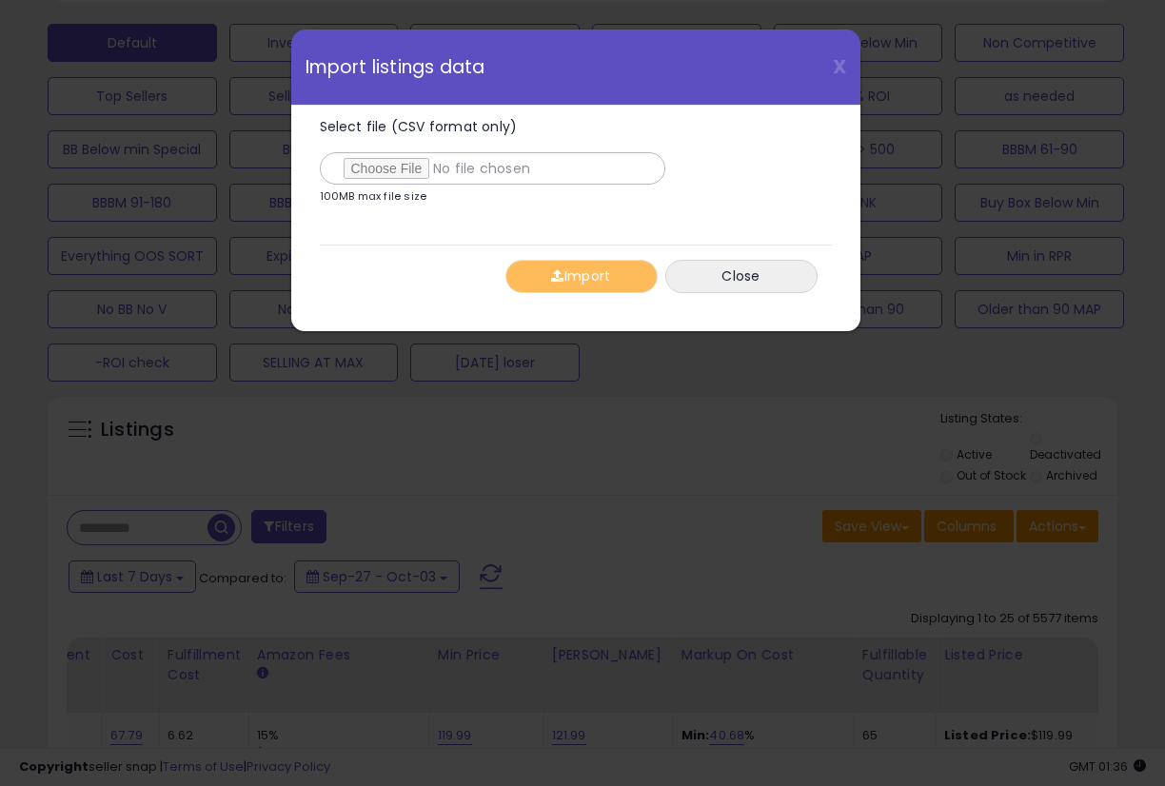
type input "**********"
click at [410, 256] on div "Import Close" at bounding box center [576, 276] width 512 height 63
click at [552, 275] on span "button" at bounding box center [557, 275] width 12 height 13
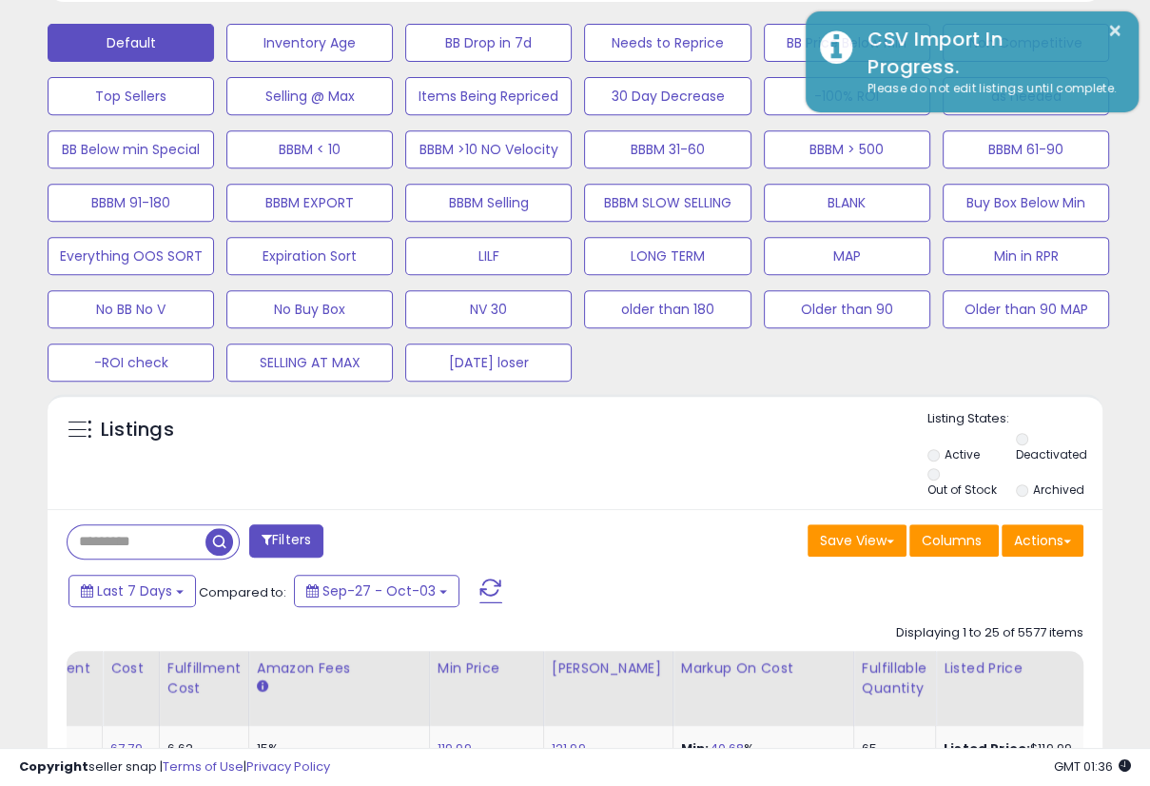
scroll to position [951032, 950813]
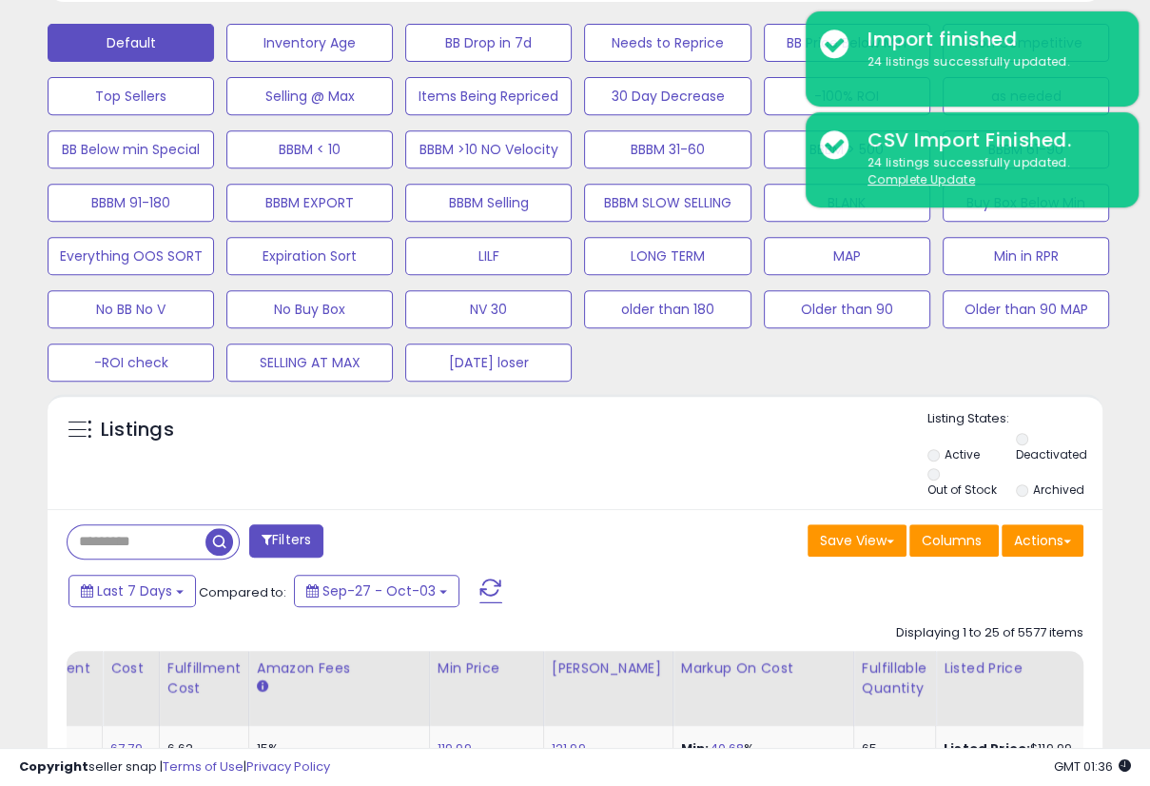
click at [544, 524] on div "Filters" at bounding box center [313, 543] width 523 height 38
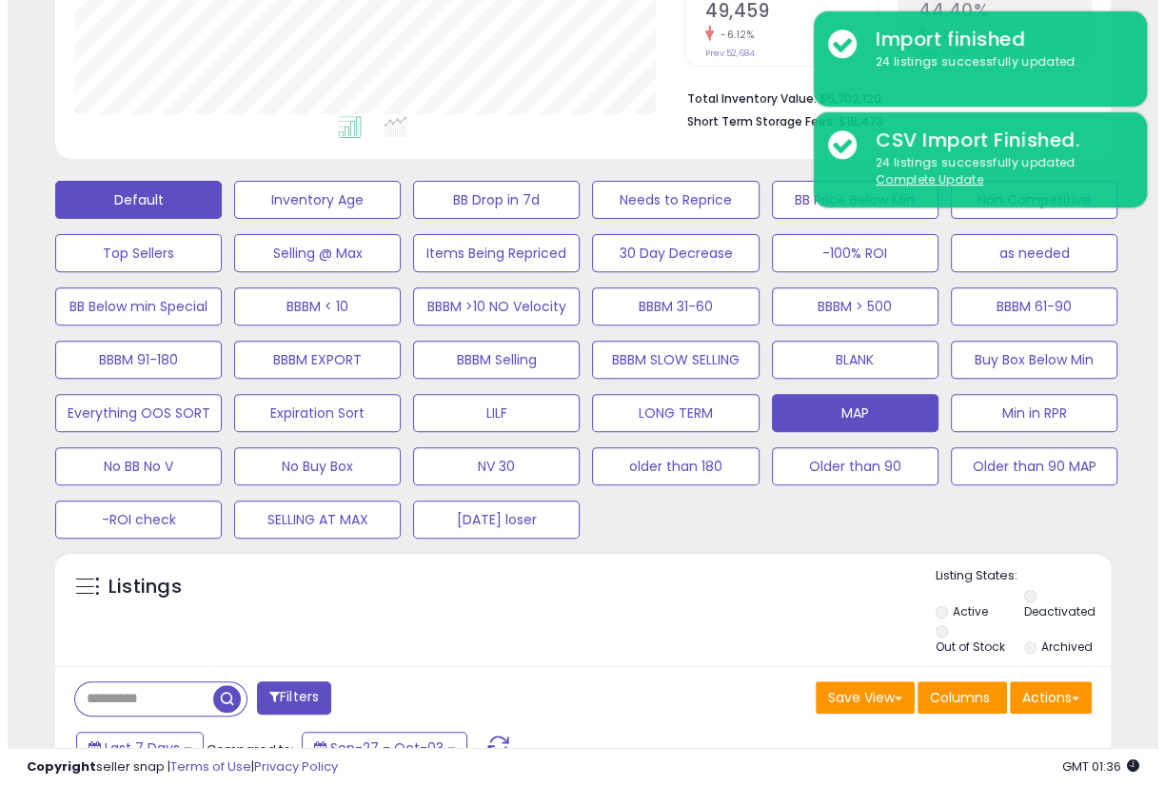
scroll to position [449, 0]
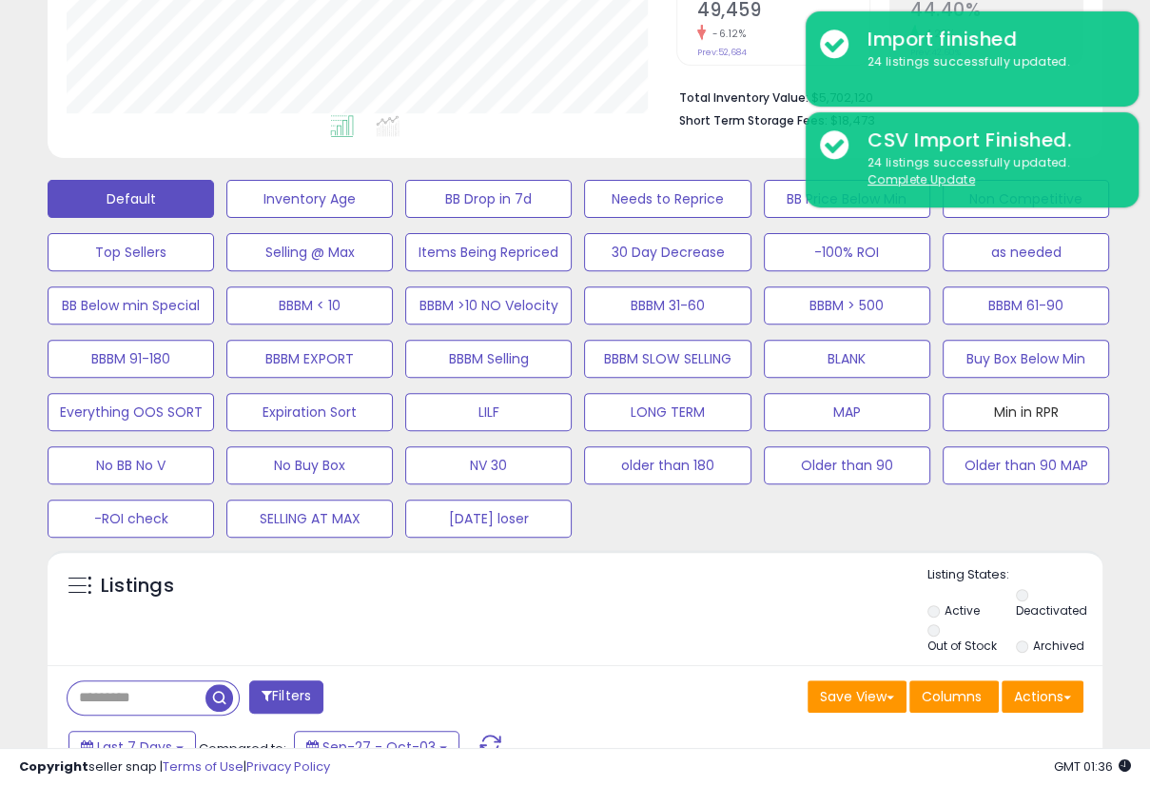
click at [1033, 408] on button "Min in RPR" at bounding box center [1026, 412] width 166 height 38
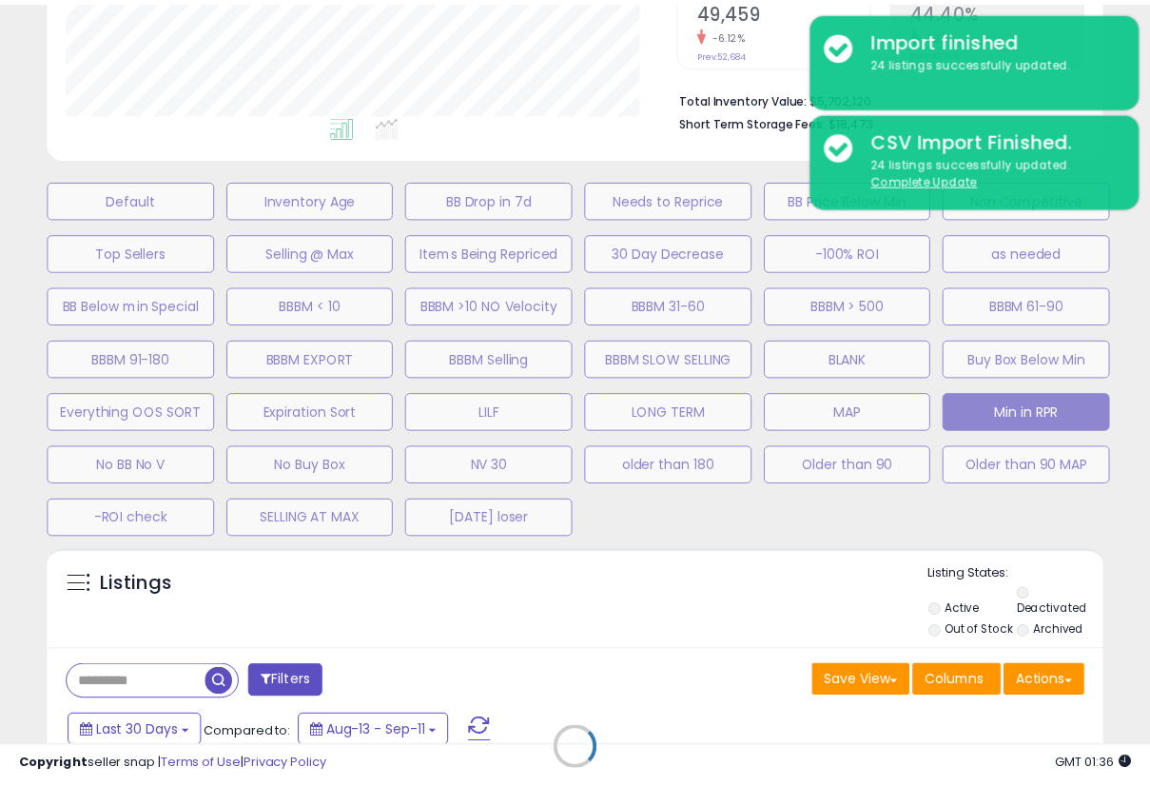
scroll to position [389, 618]
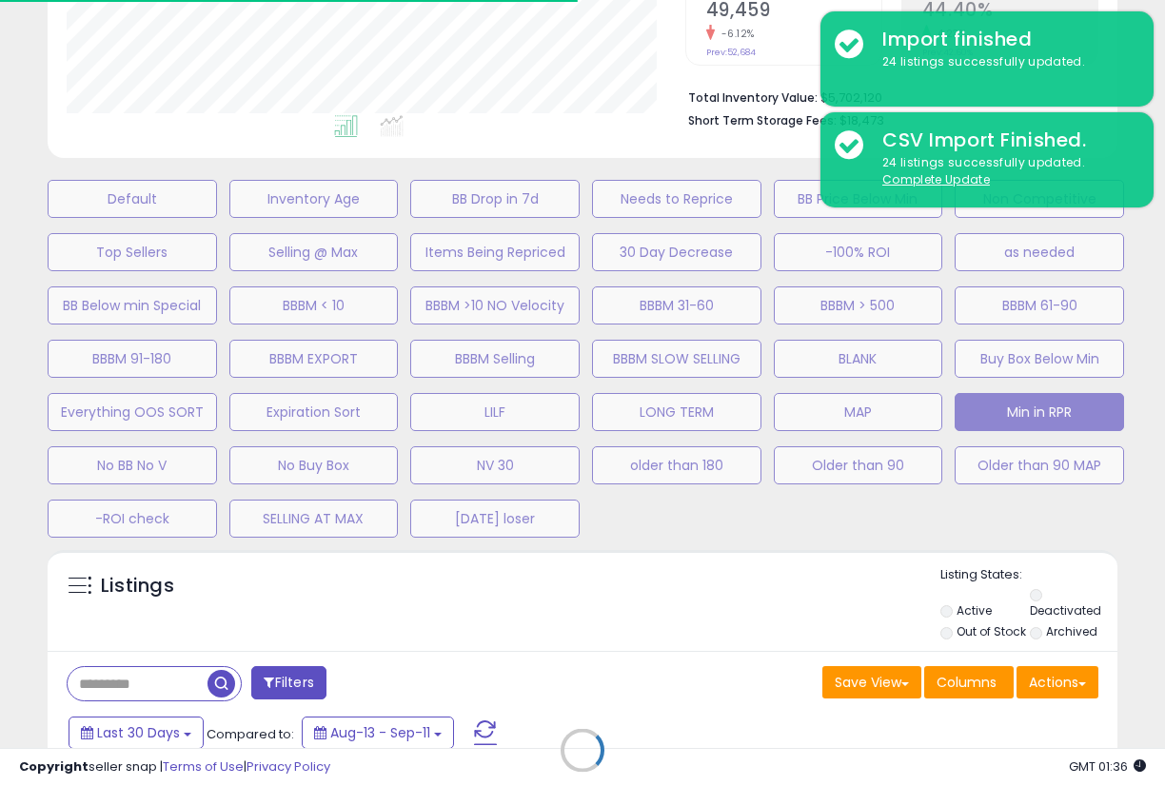
select select "**"
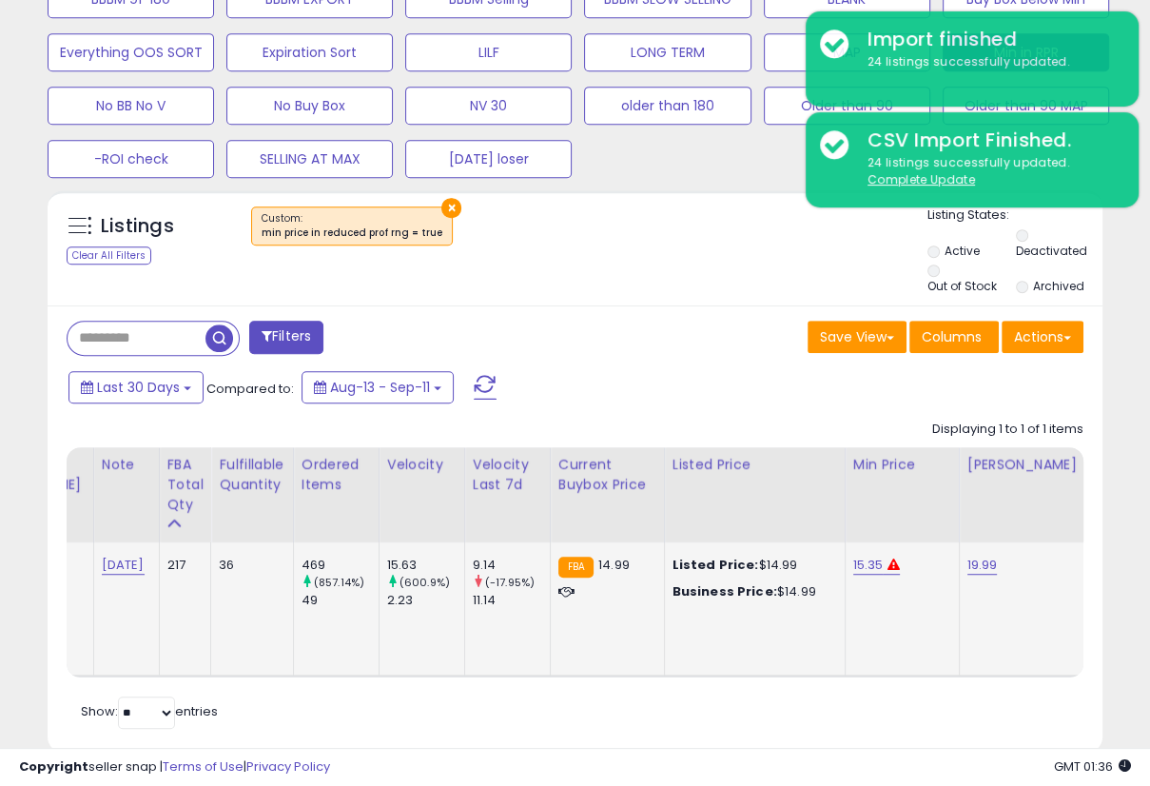
scroll to position [0, 0]
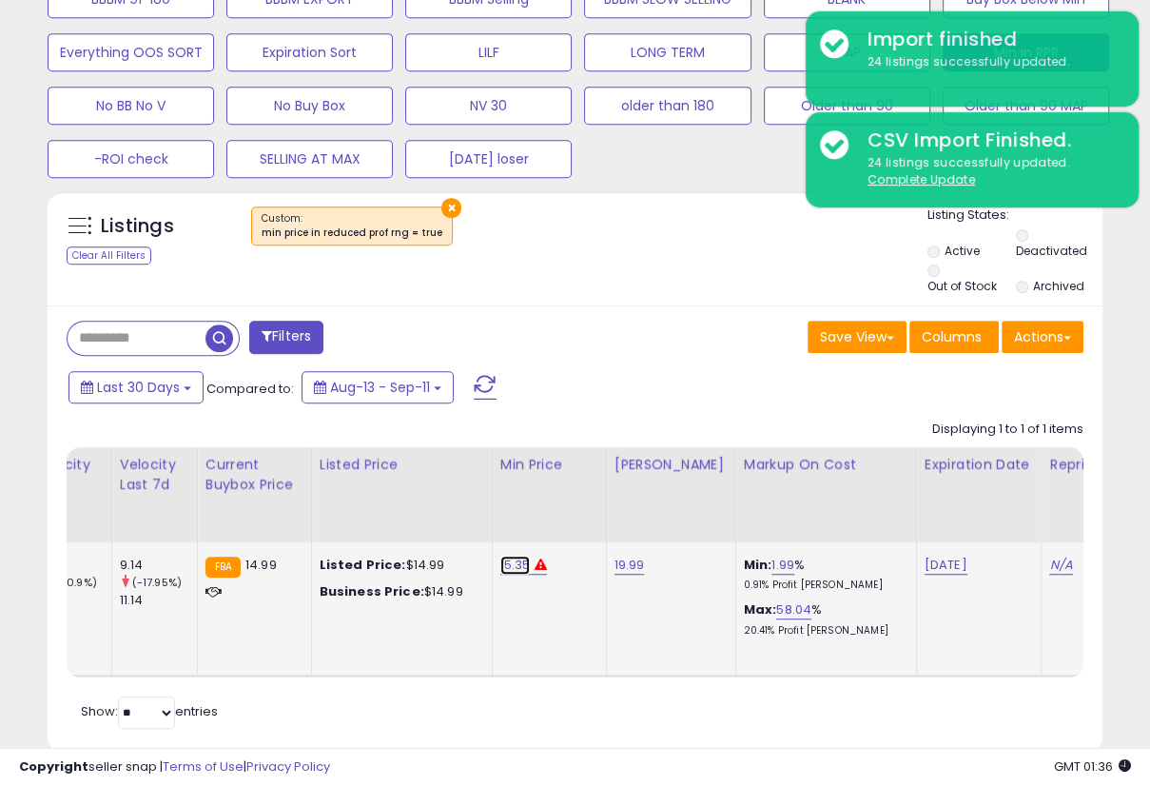
click at [500, 556] on link "15.35" at bounding box center [515, 565] width 30 height 19
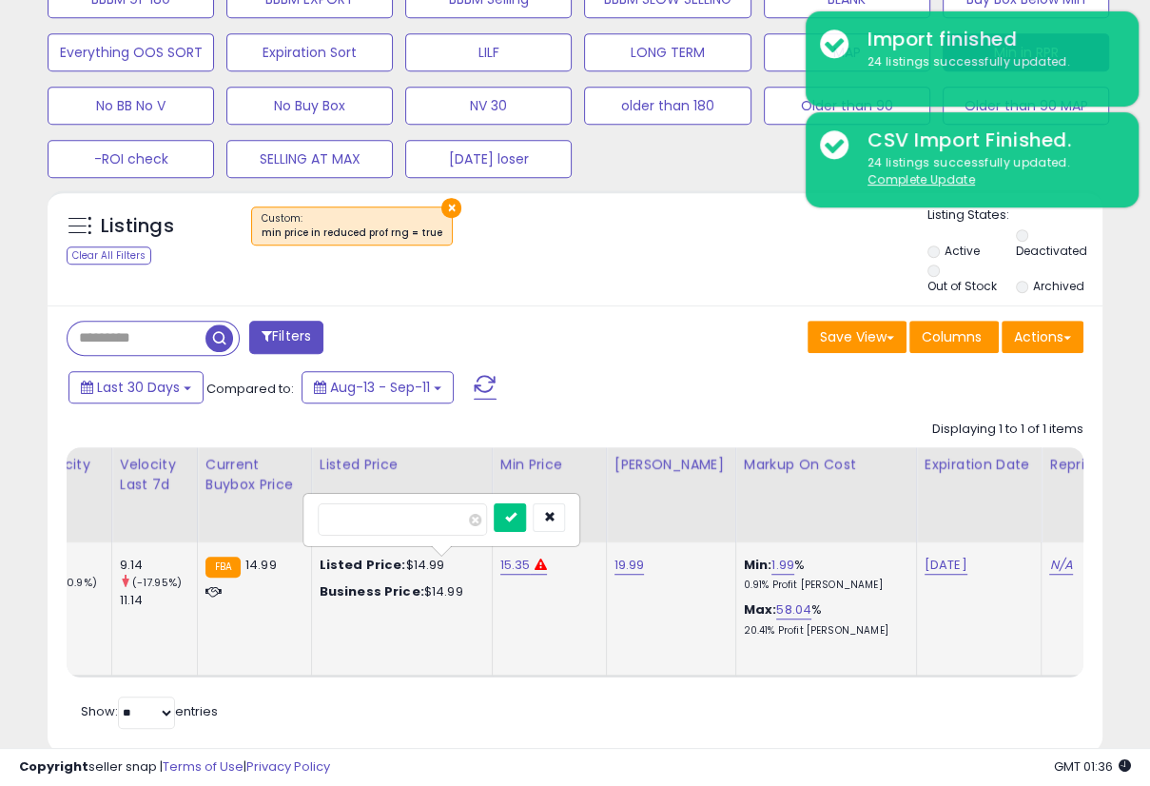
click at [421, 505] on input "*****" at bounding box center [402, 519] width 169 height 32
type input "*****"
click at [516, 511] on icon "submit" at bounding box center [509, 516] width 11 height 11
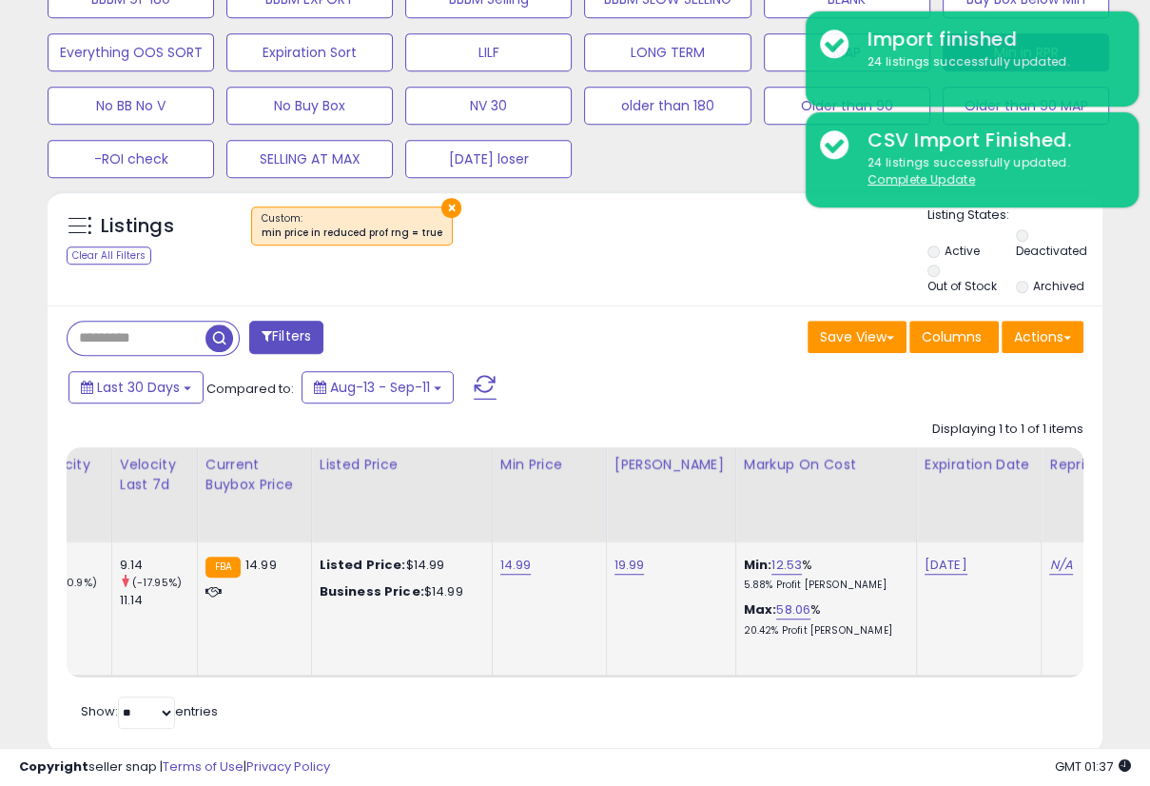
click at [643, 321] on div "Save View Save As New View Columns Actions [GEOGRAPHIC_DATA]" at bounding box center [837, 339] width 523 height 37
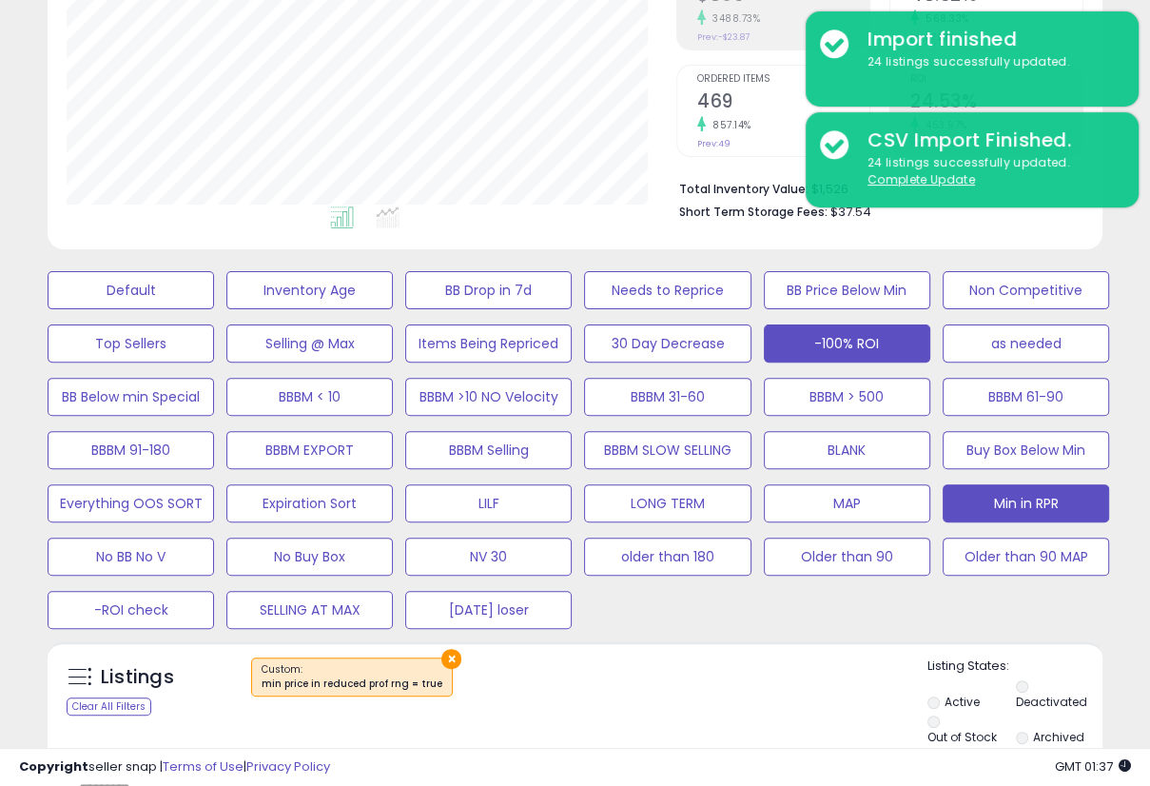
click at [804, 341] on button "-100% ROI" at bounding box center [847, 343] width 166 height 38
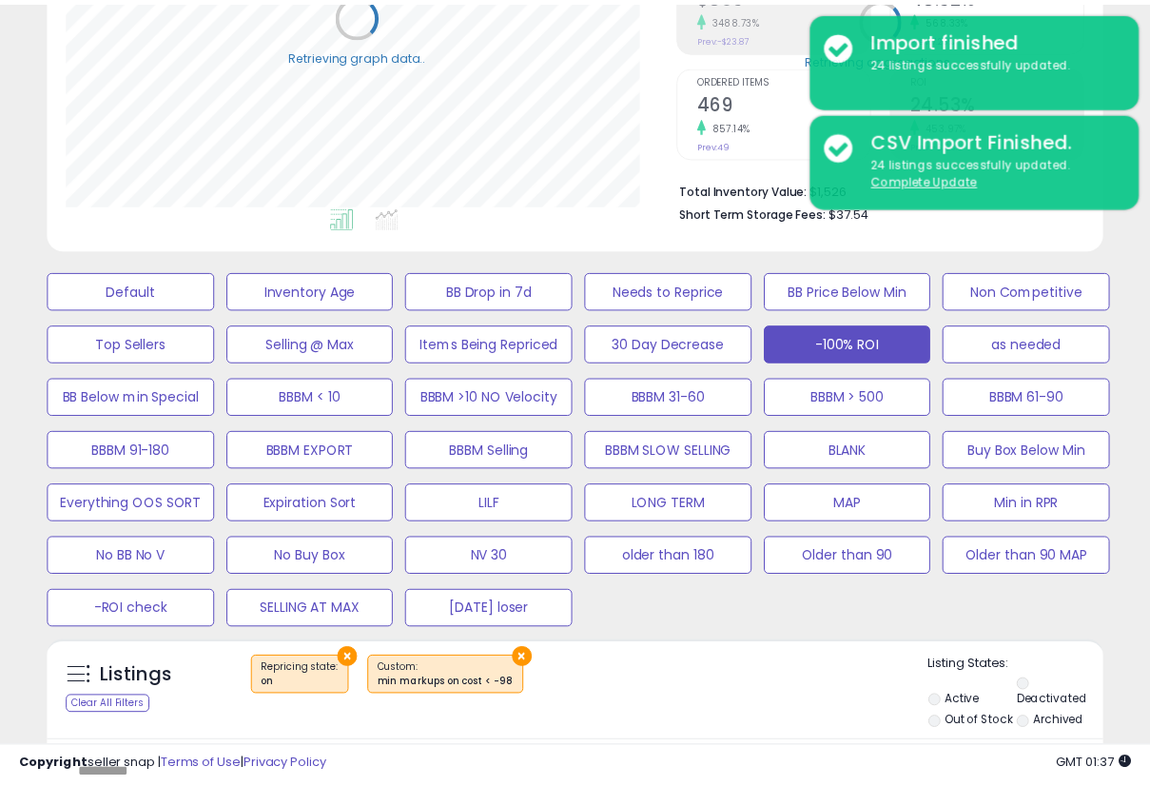
scroll to position [500, 0]
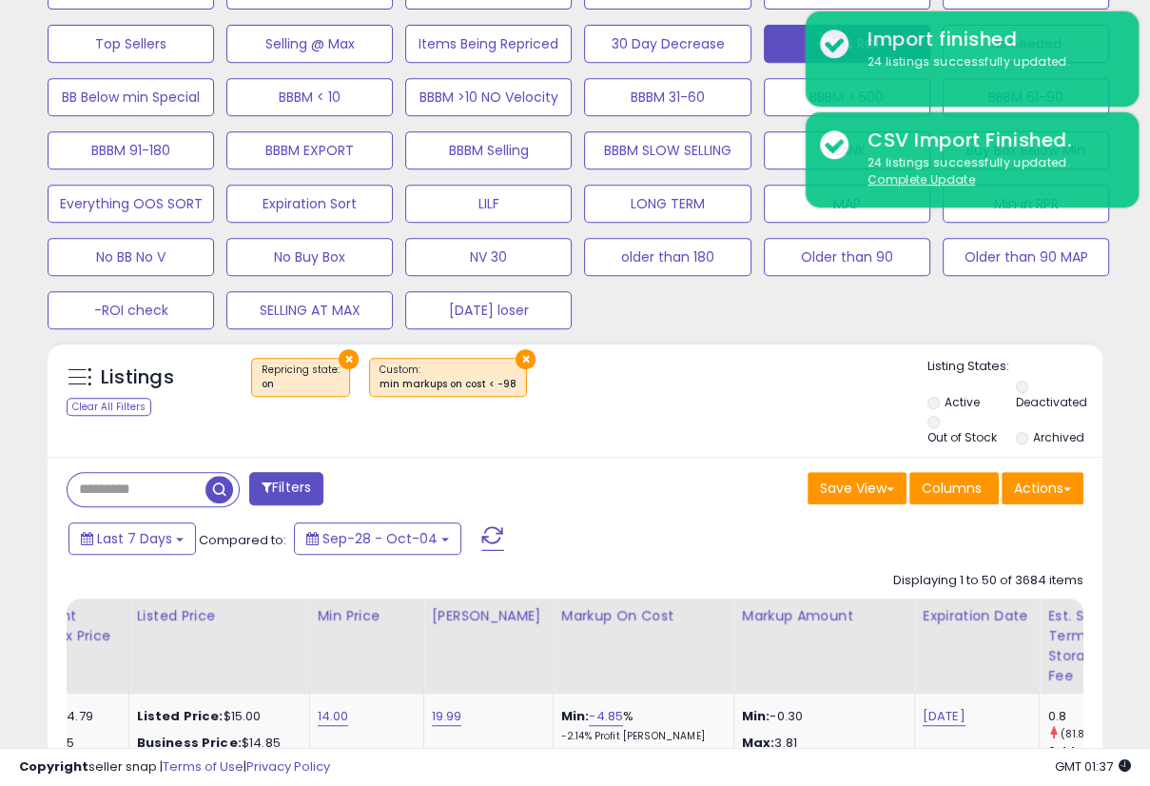
click at [305, 472] on button "Filters" at bounding box center [286, 488] width 74 height 33
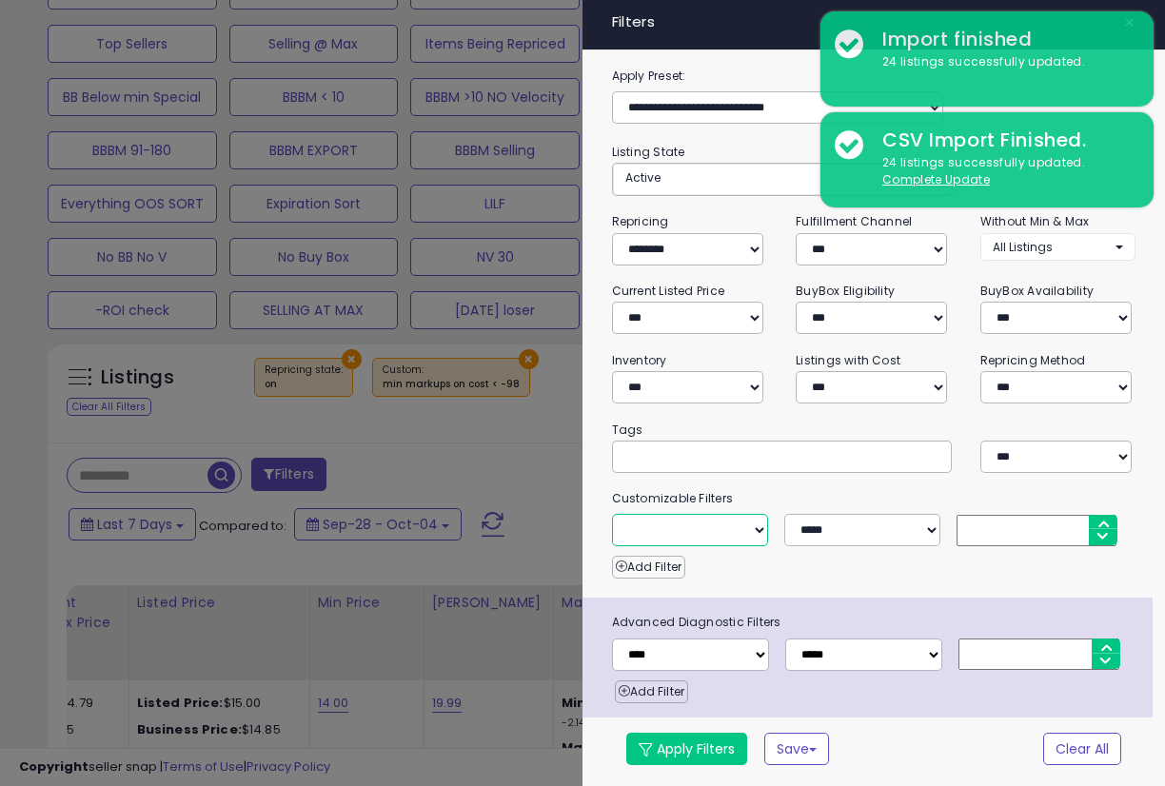
click at [752, 514] on select "**********" at bounding box center [690, 530] width 156 height 32
select select "**********"
click at [612, 514] on select "**********" at bounding box center [690, 530] width 156 height 32
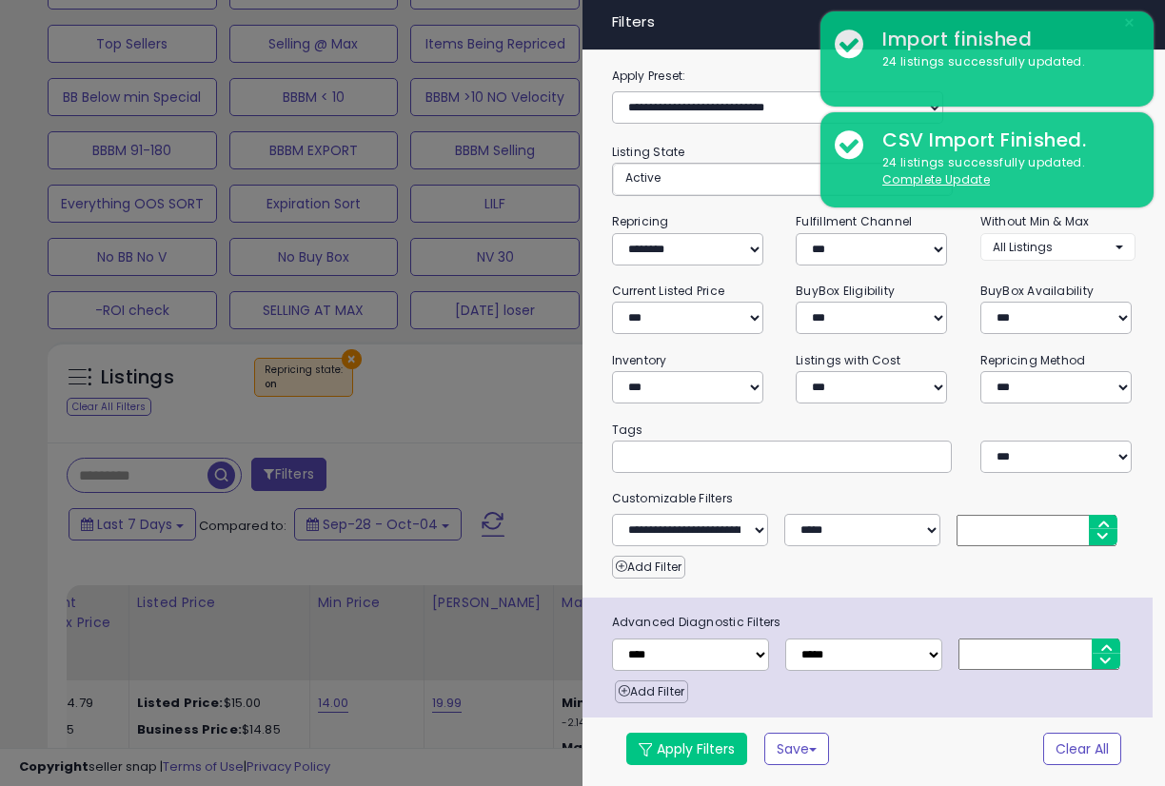
click at [1002, 515] on input "number" at bounding box center [1036, 530] width 160 height 31
type input "***"
click at [889, 535] on div "**********" at bounding box center [873, 423] width 582 height 715
click at [673, 751] on button "Apply Filters" at bounding box center [686, 749] width 121 height 32
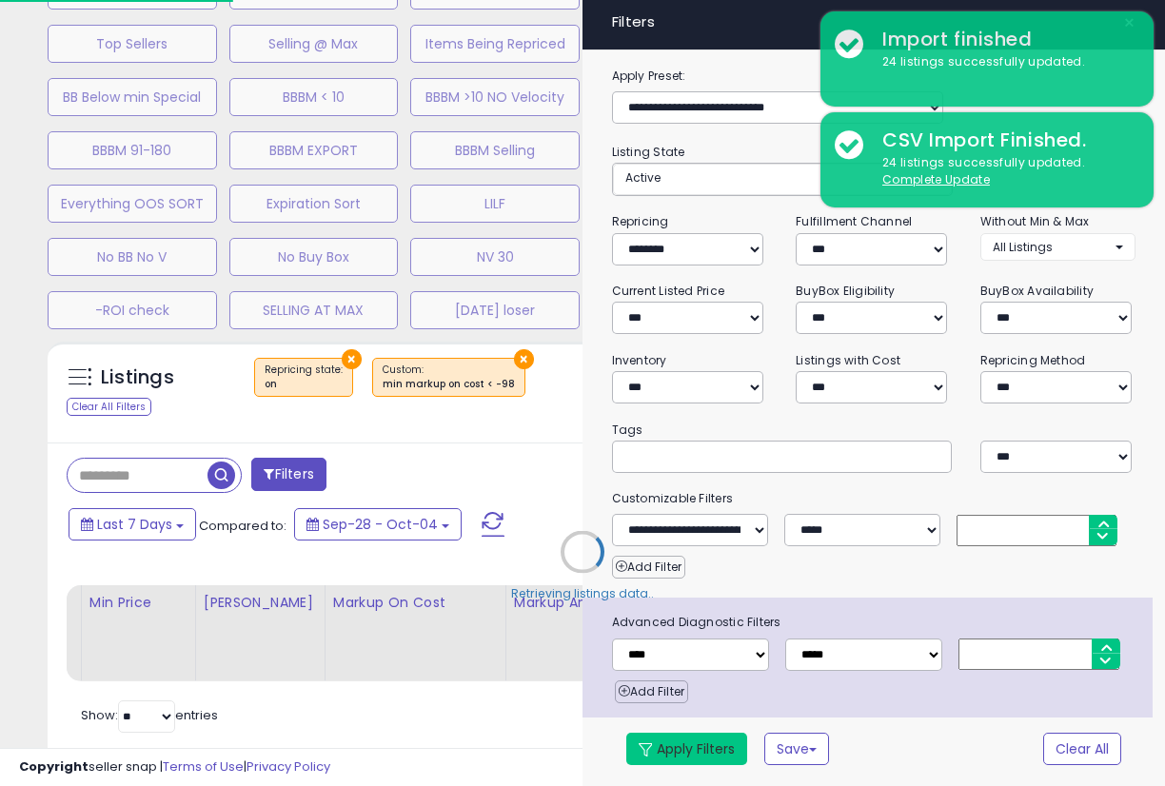
scroll to position [0, 905]
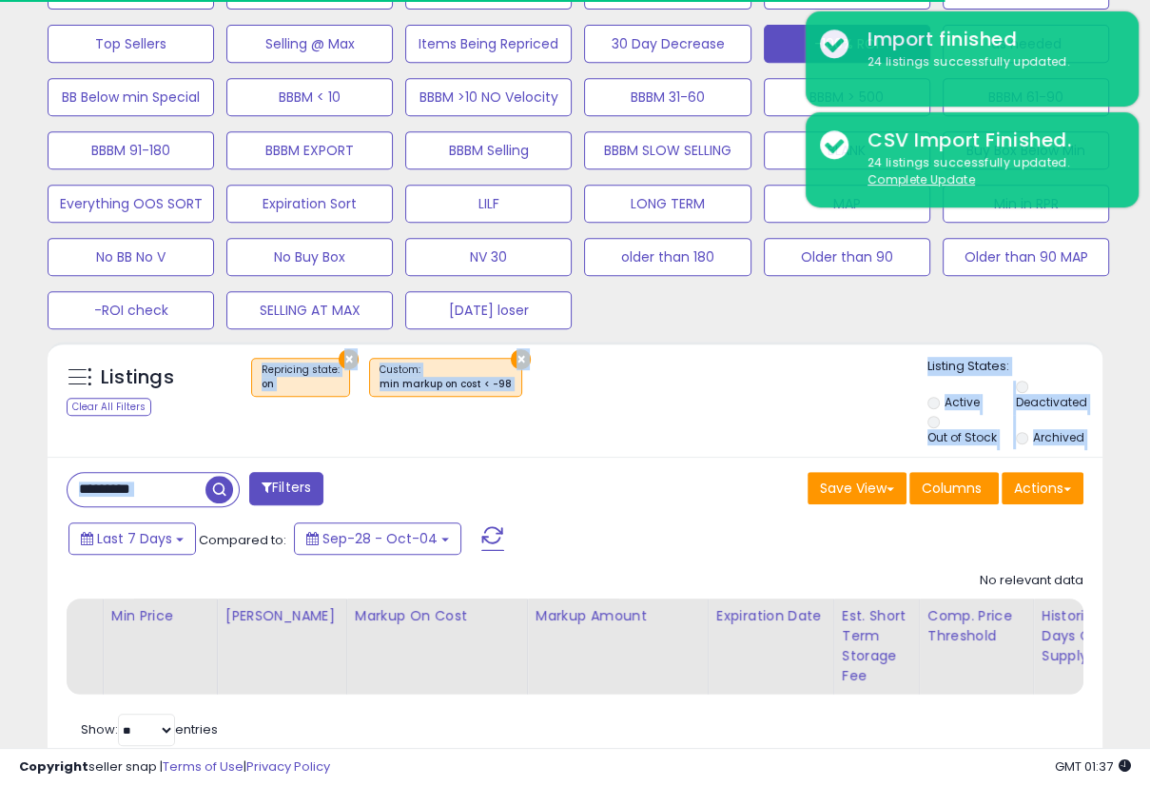
click at [663, 446] on div "Listings Clear All Filters × Repricing state : on × Listing States: Active" at bounding box center [575, 556] width 1055 height 428
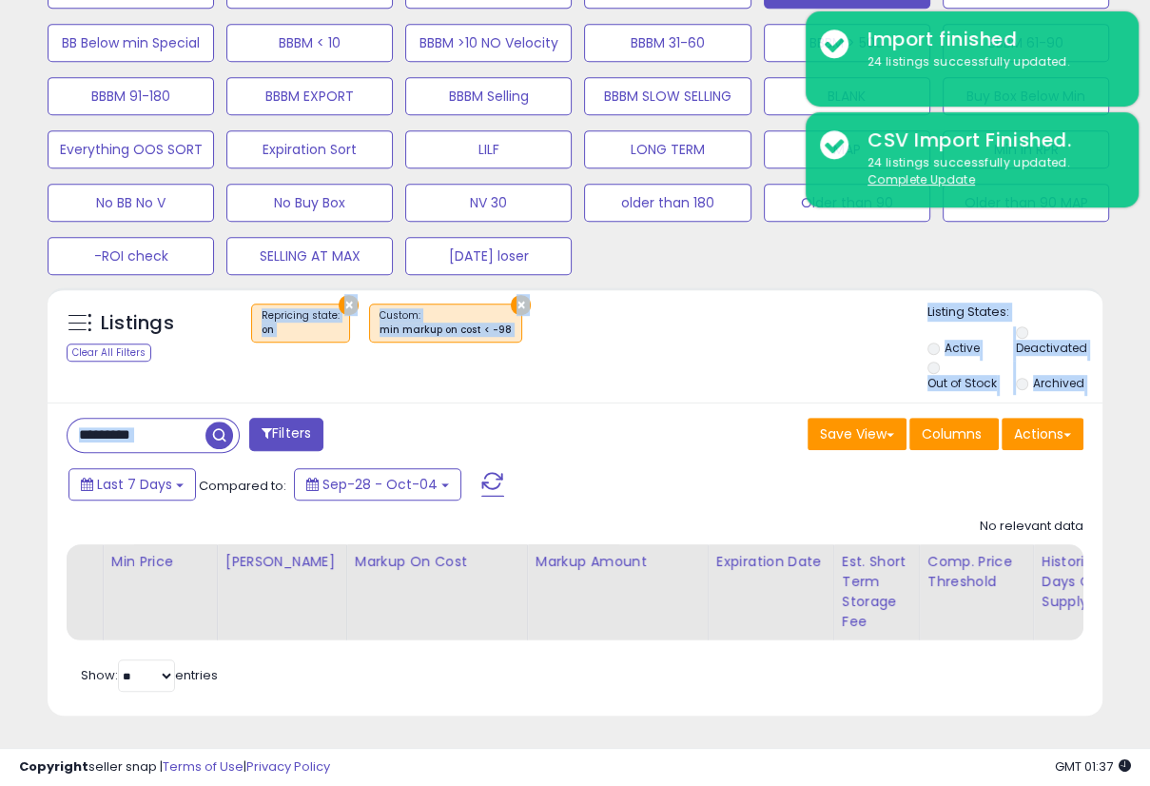
click at [698, 418] on div "Save View Save As New View Update Current View Columns Actions Import Export Vi…" at bounding box center [837, 436] width 523 height 37
click at [527, 418] on div "Filters" at bounding box center [313, 437] width 523 height 38
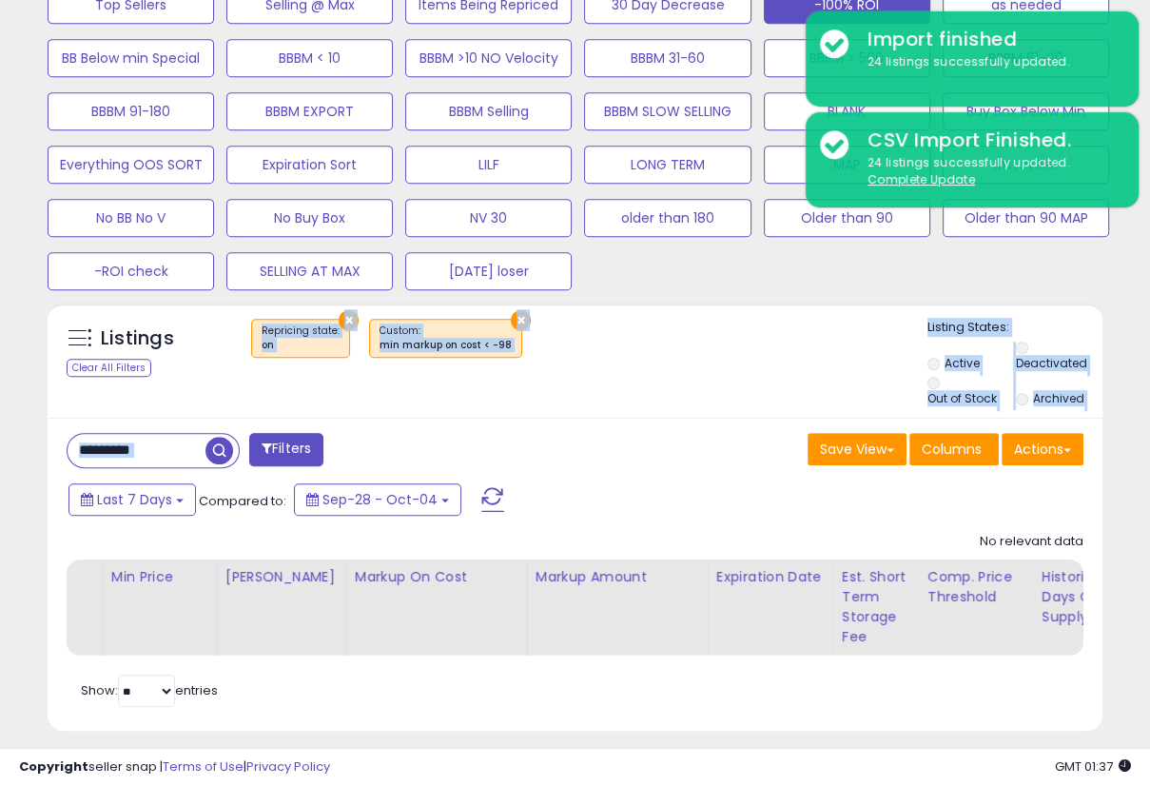
click at [681, 433] on div "Save View Save As New View Update Current View Columns Actions Import Export Vi…" at bounding box center [837, 451] width 523 height 37
click at [650, 443] on div "Save View Save As New View Update Current View Columns Actions Import Export Vi…" at bounding box center [837, 451] width 523 height 37
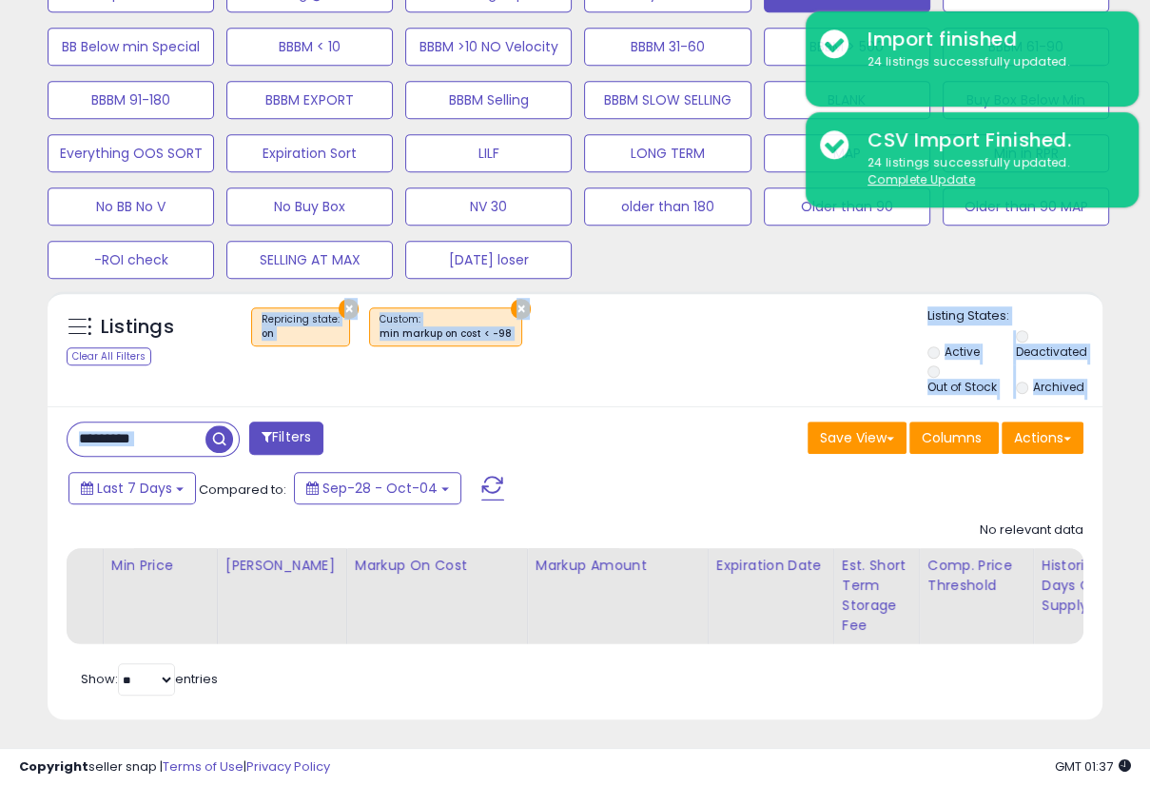
click at [655, 429] on div "Save View Save As New View Update Current View Columns Actions Import Export Vi…" at bounding box center [837, 439] width 523 height 37
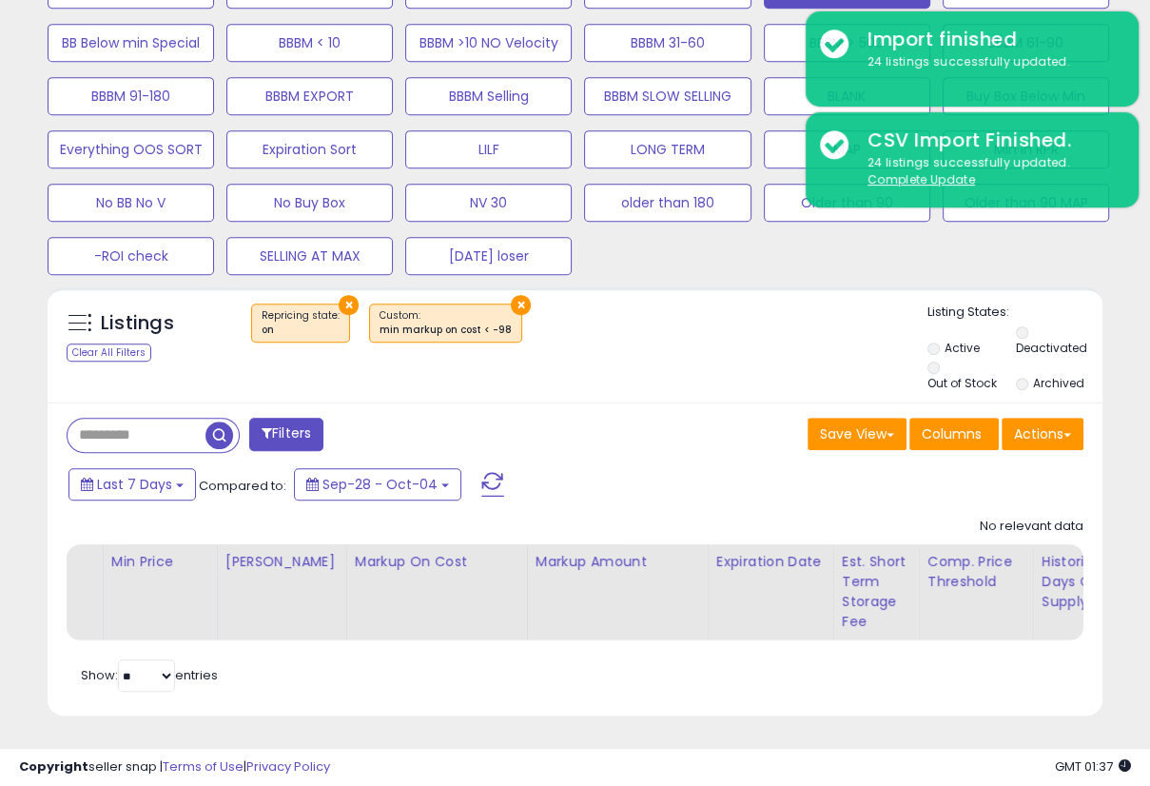
click at [609, 465] on div "Last 7 Days Compared to: Sep-28 - Oct-04" at bounding box center [445, 486] width 763 height 43
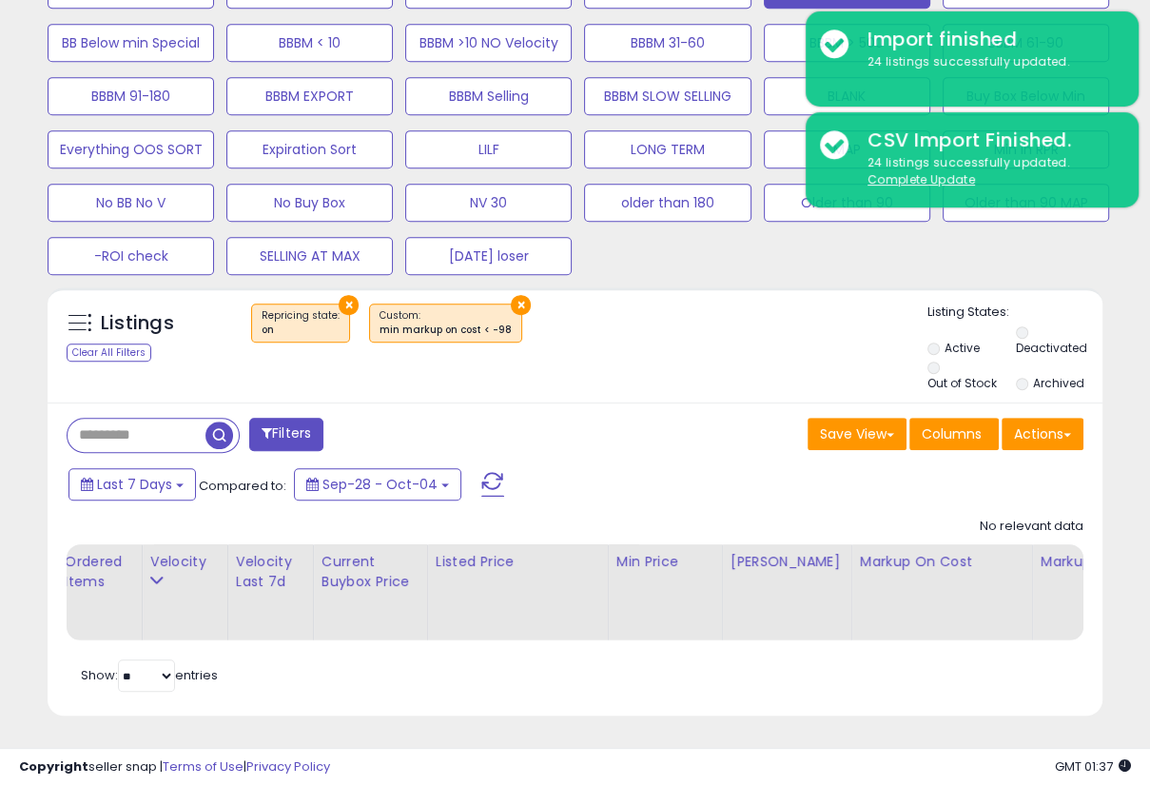
scroll to position [0, 840]
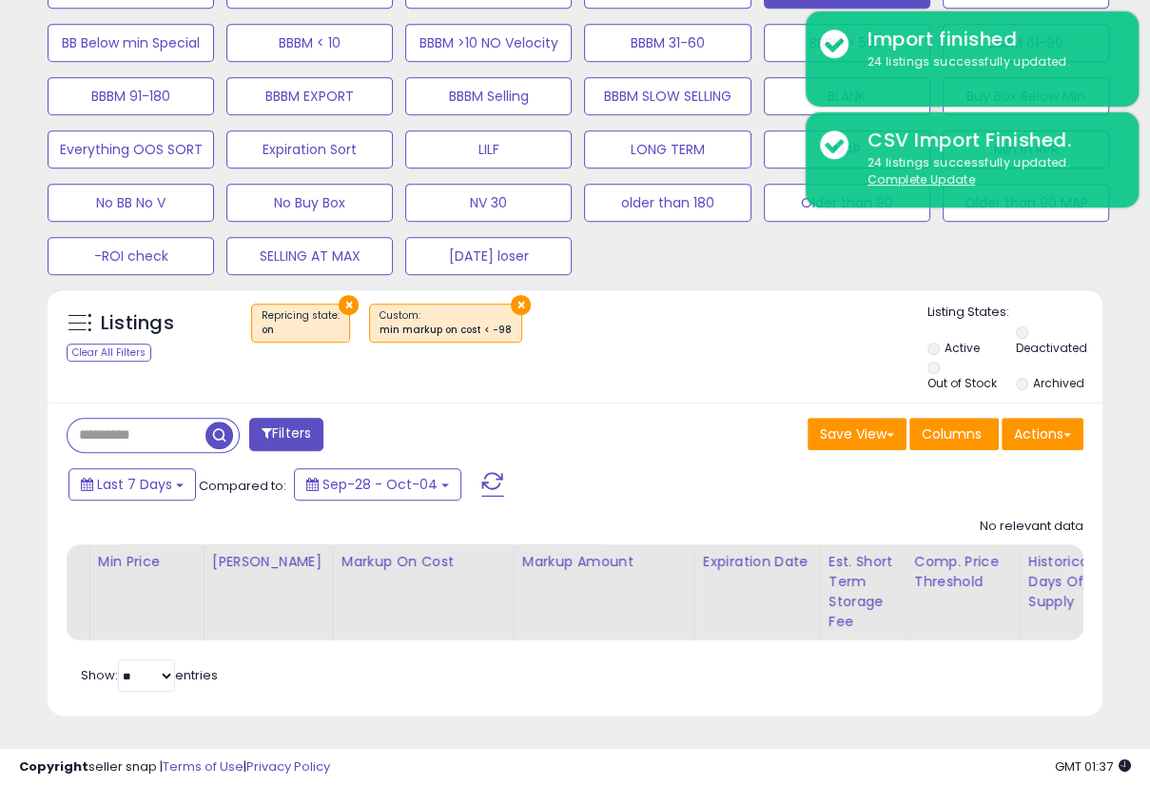
click at [710, 382] on div "Listings Clear All Filters × Repricing state : on × Active" at bounding box center [575, 344] width 1055 height 114
click at [691, 402] on div "Filters Save View Save As New View Update Current View Columns" at bounding box center [575, 559] width 1055 height 314
click at [635, 421] on div "Save View Save As New View Update Current View Columns Actions Import Export Vi…" at bounding box center [837, 436] width 523 height 37
click at [635, 420] on div "Save View Save As New View Update Current View Columns Actions Import Export Vi…" at bounding box center [837, 436] width 523 height 37
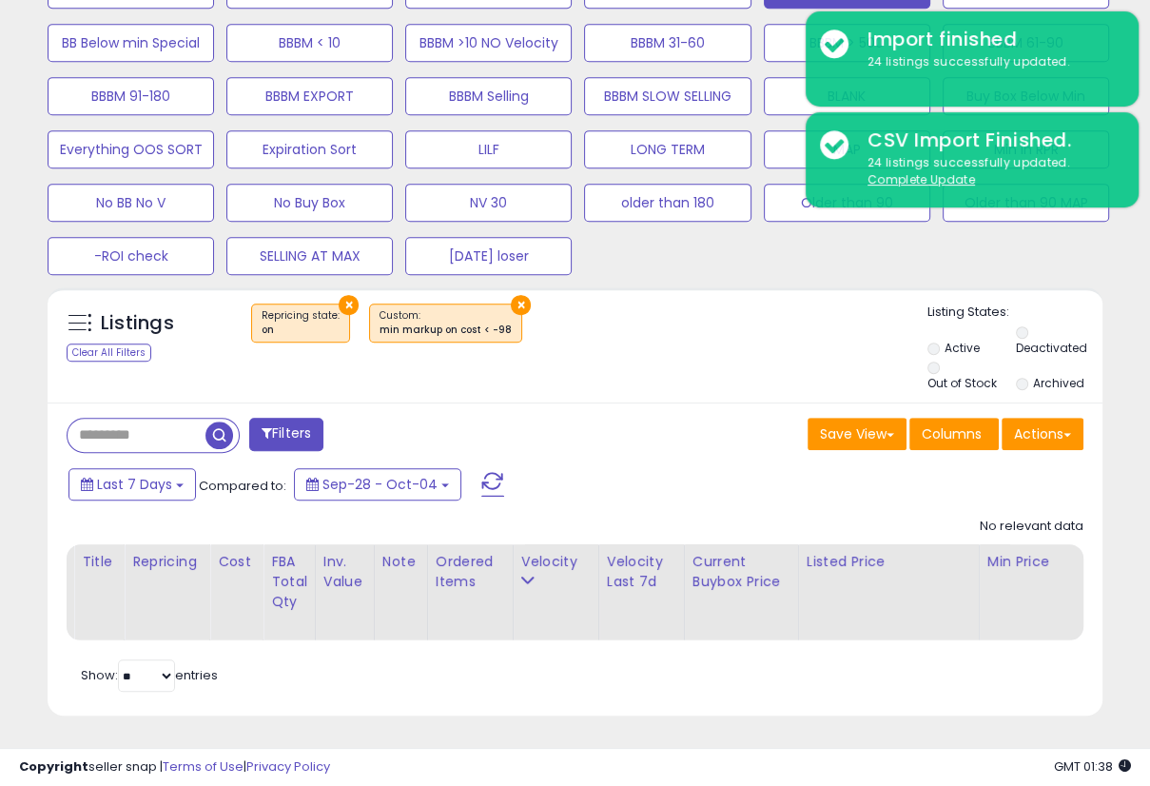
click at [628, 418] on div "Save View Save As New View Update Current View Columns Actions Import Export Vi…" at bounding box center [837, 436] width 523 height 37
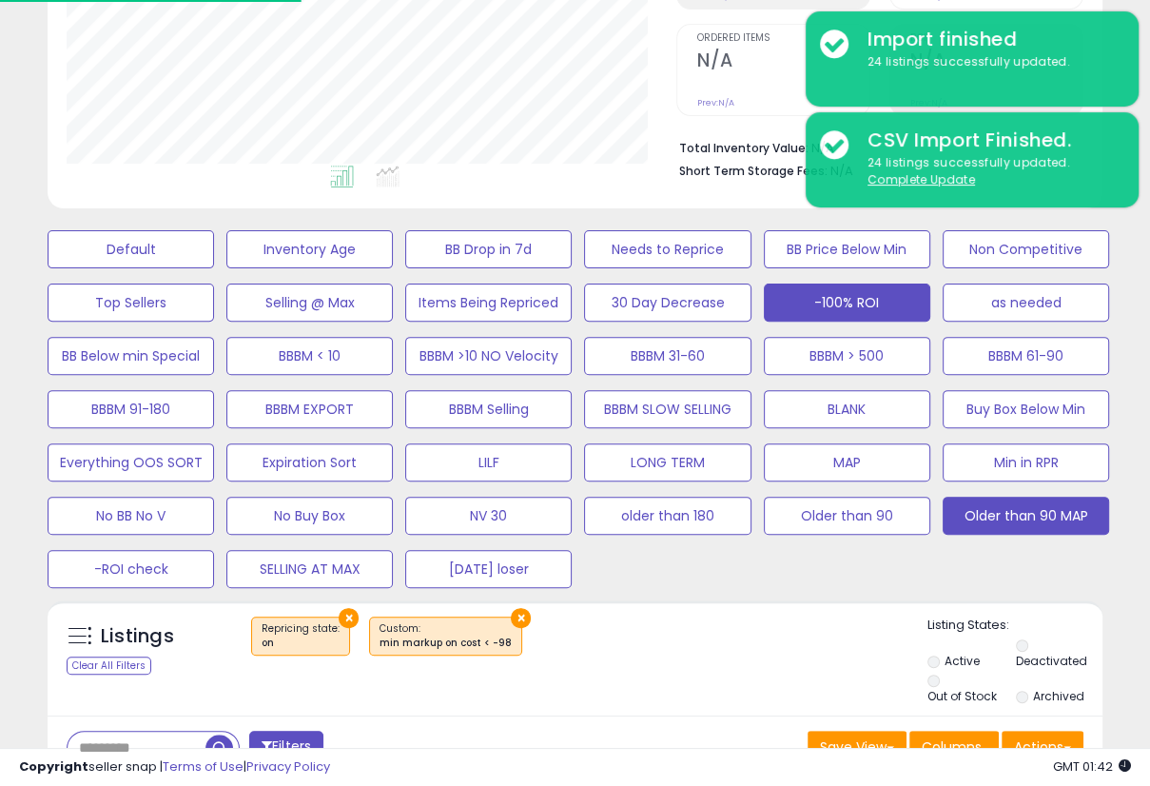
click at [1054, 549] on div "Default Inventory Age BB Drop in 7d Needs to Reprice BB Price Below Min Non Com…" at bounding box center [575, 404] width 1131 height 373
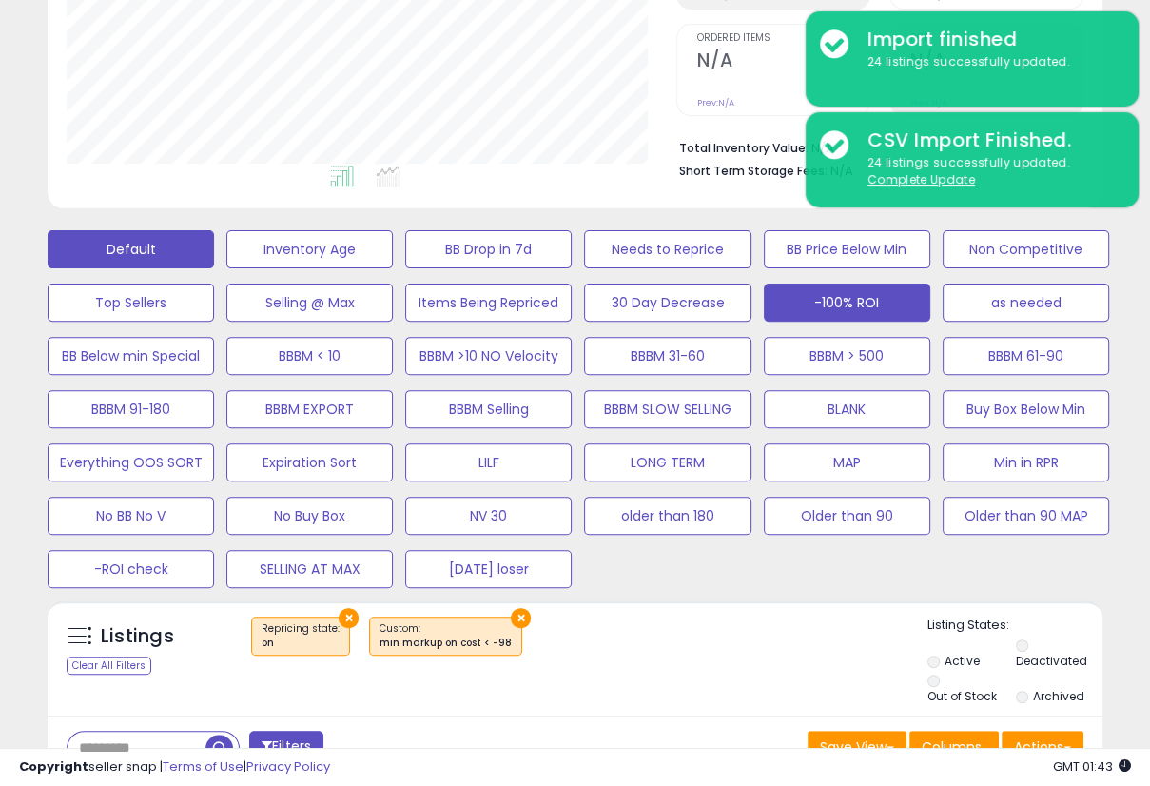
click at [158, 248] on button "Default" at bounding box center [131, 249] width 166 height 38
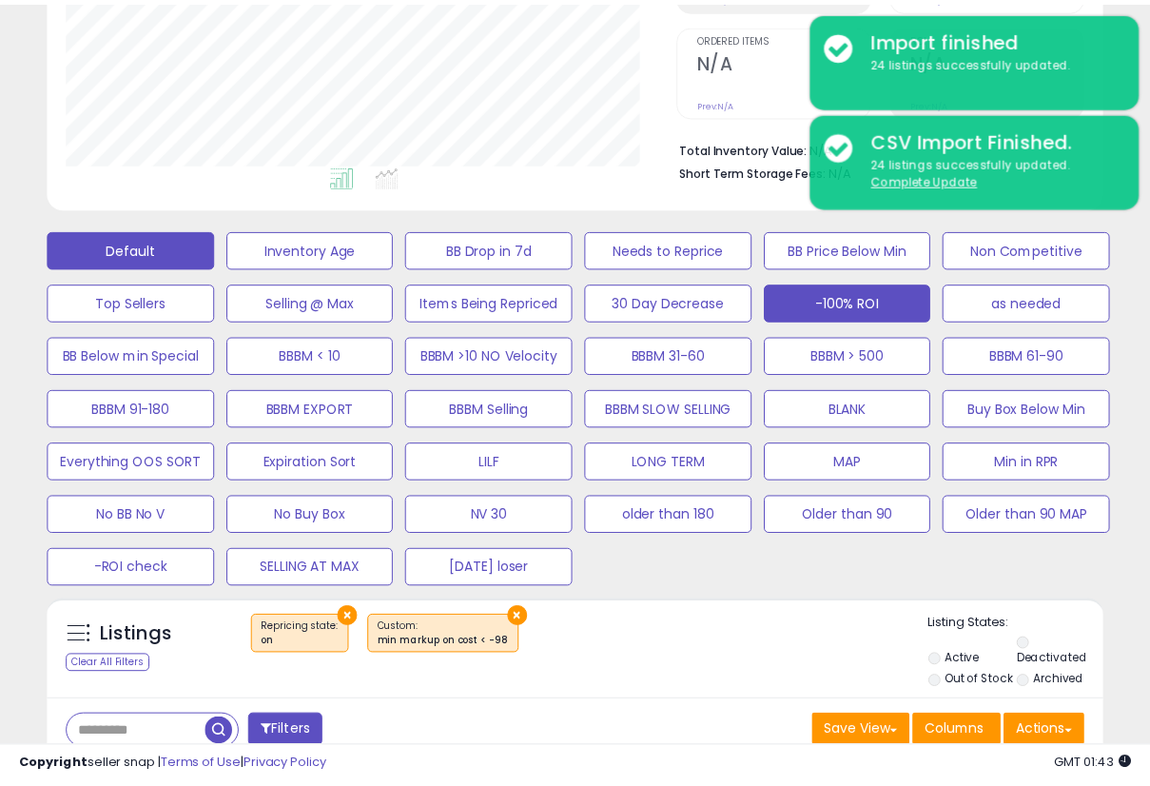
scroll to position [389, 618]
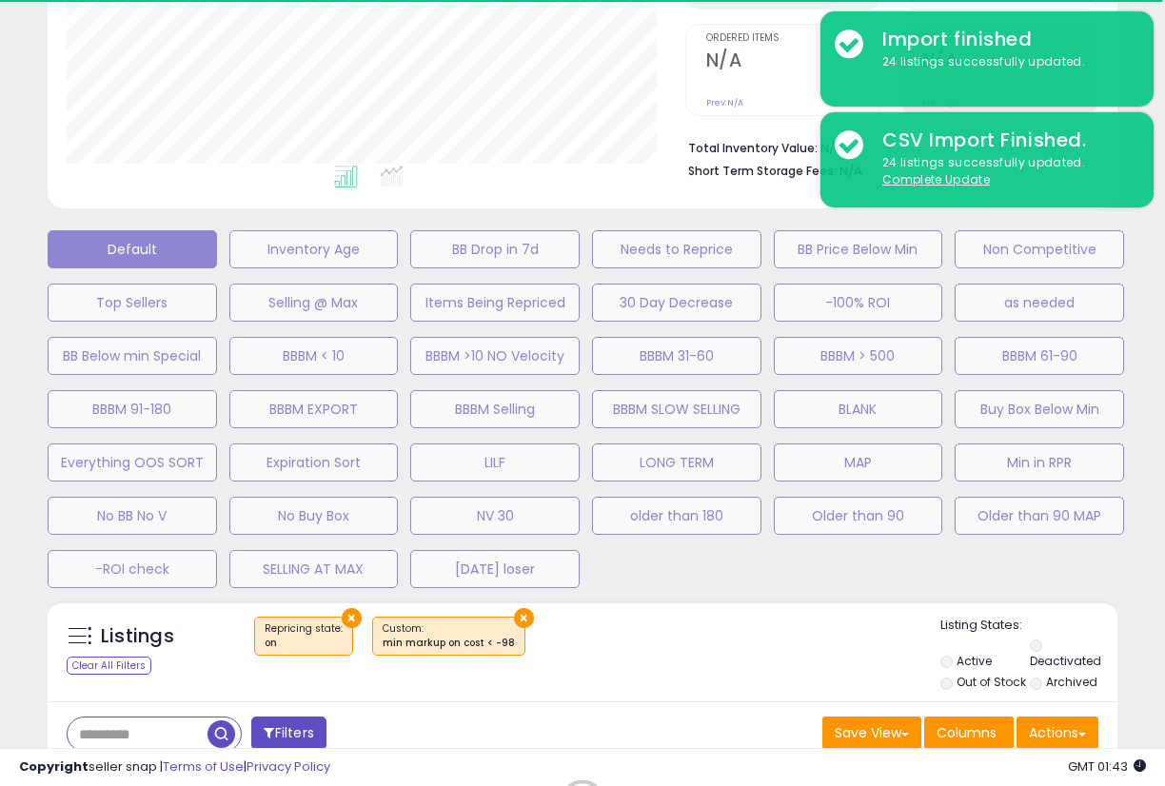
select select "**"
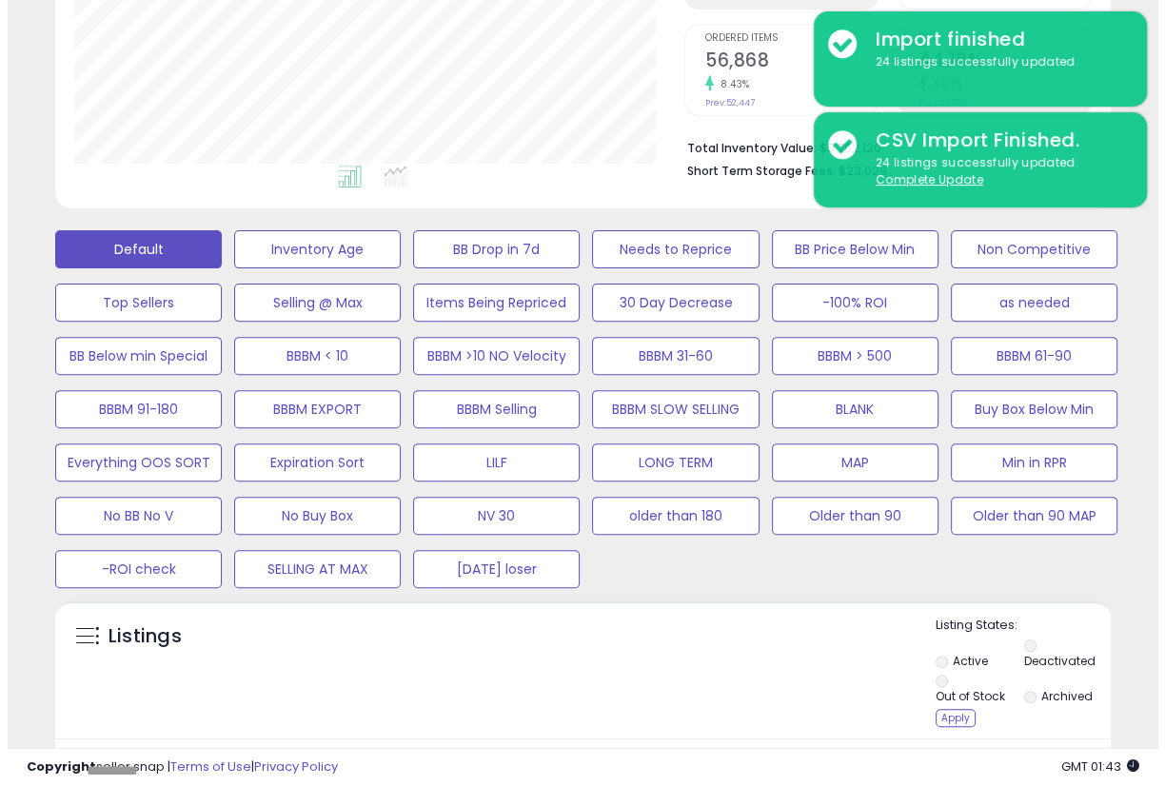
scroll to position [589, 0]
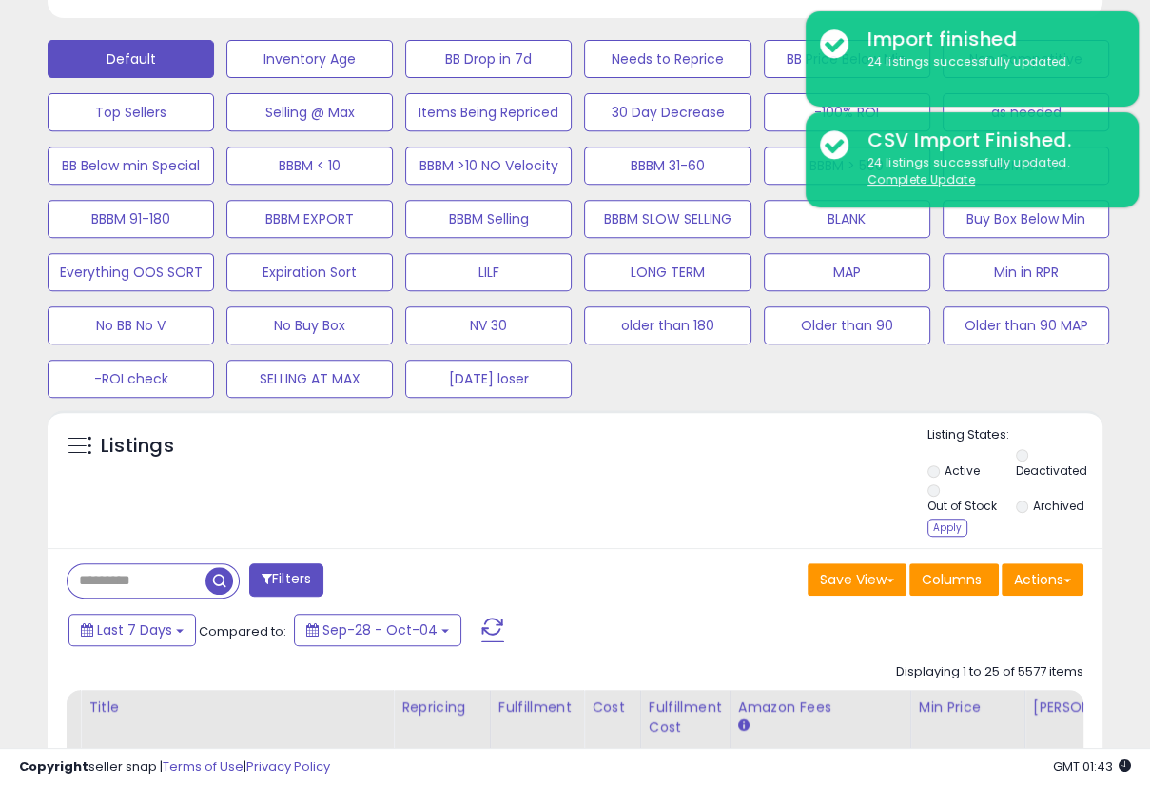
click at [947, 519] on div "Apply" at bounding box center [948, 528] width 40 height 18
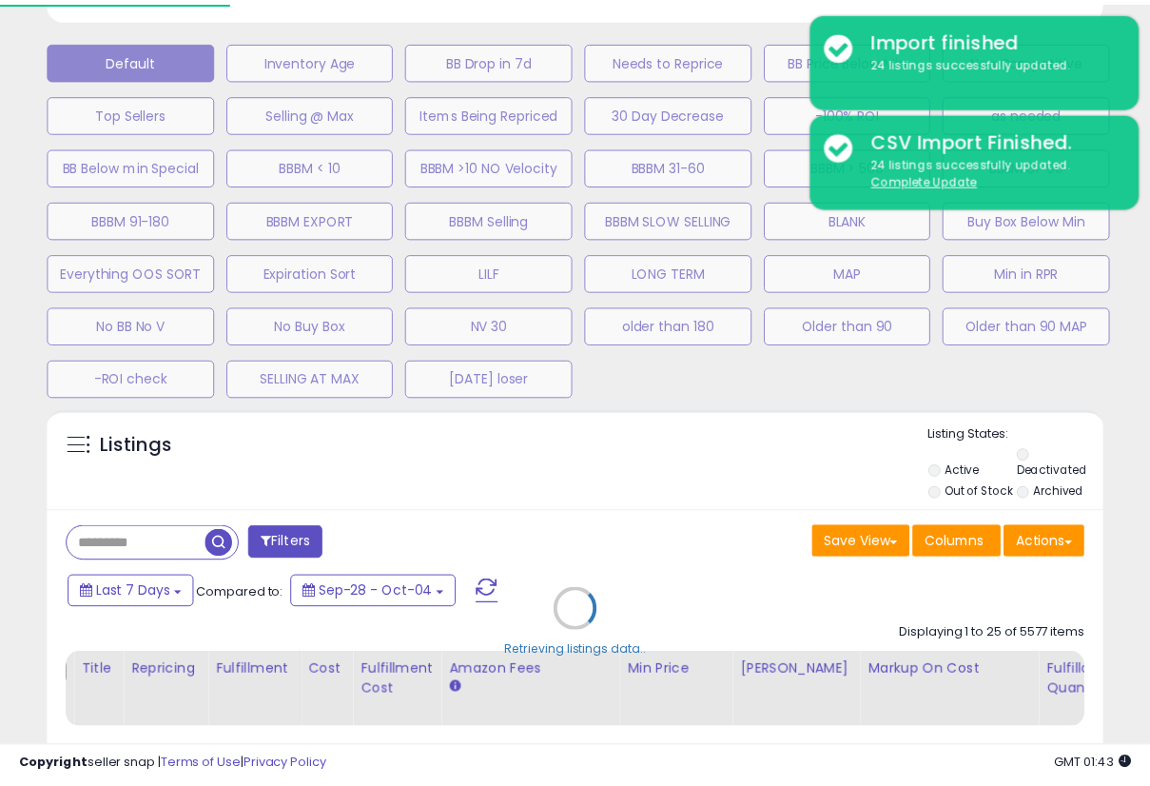
scroll to position [389, 618]
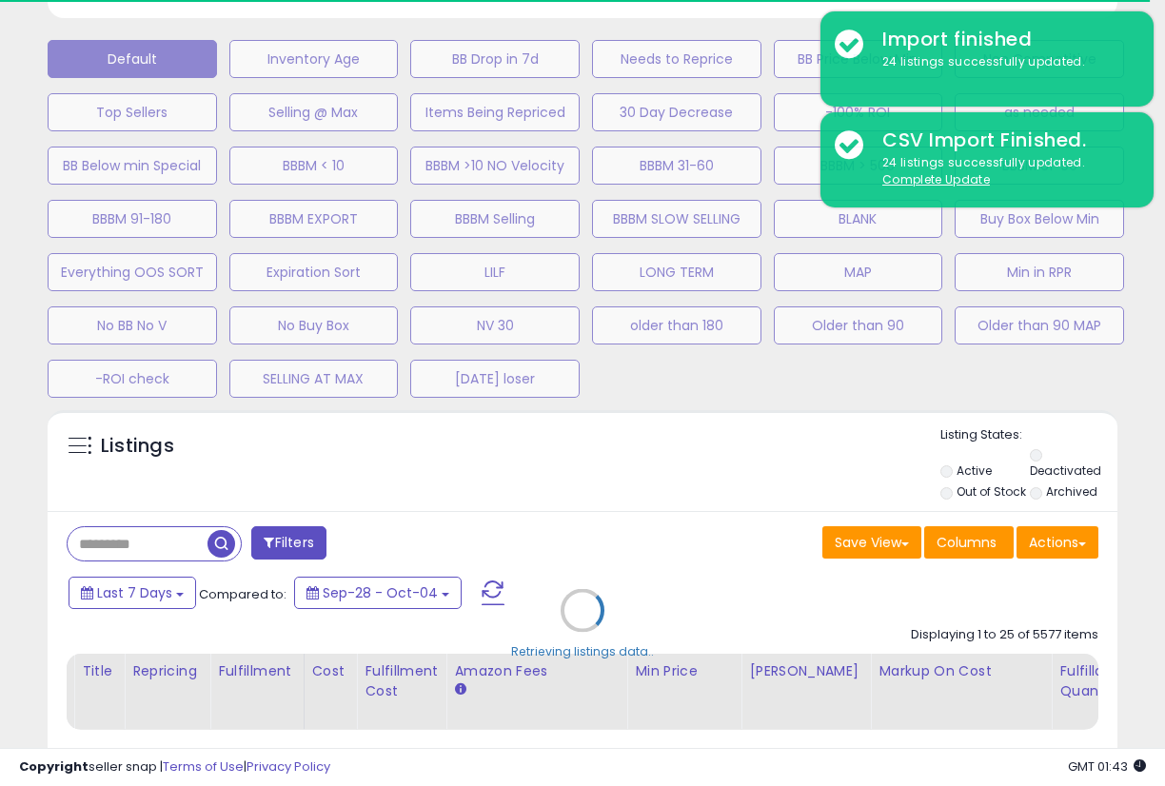
click at [560, 483] on div "Retrieving listings data.." at bounding box center [582, 624] width 1098 height 447
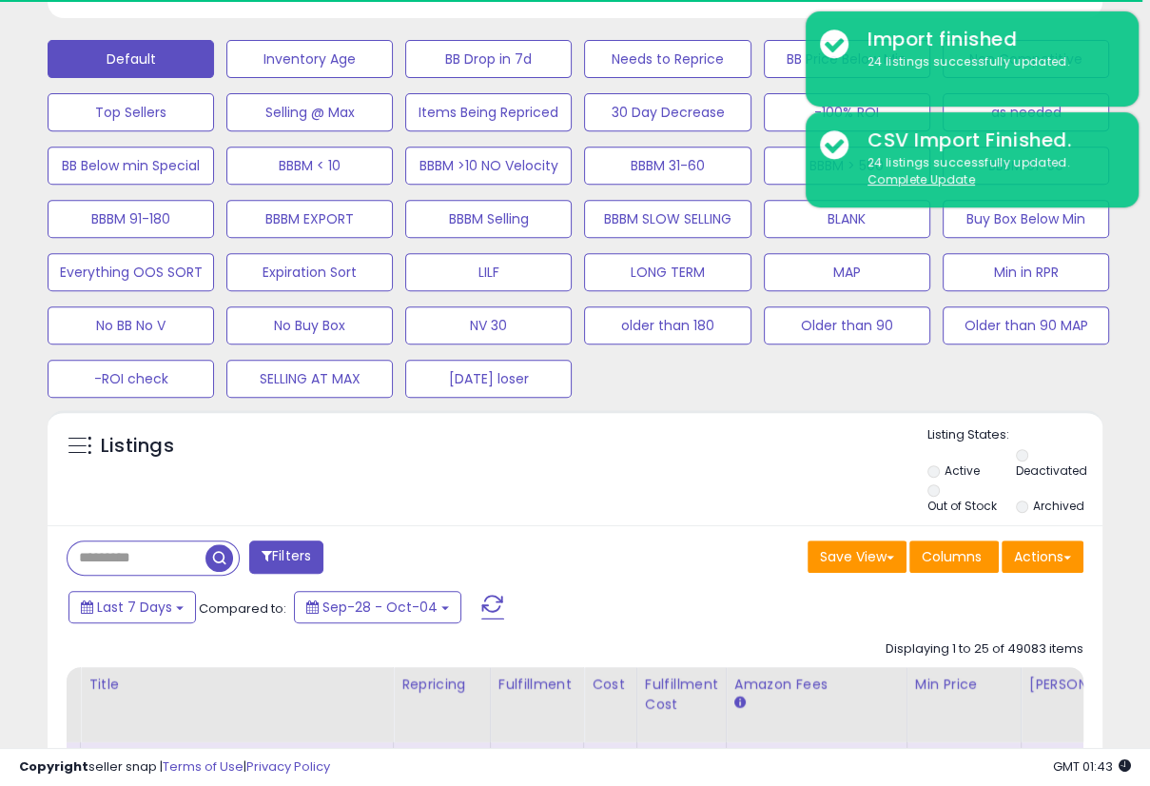
scroll to position [951032, 950813]
click at [480, 458] on div "Listings" at bounding box center [575, 471] width 1055 height 91
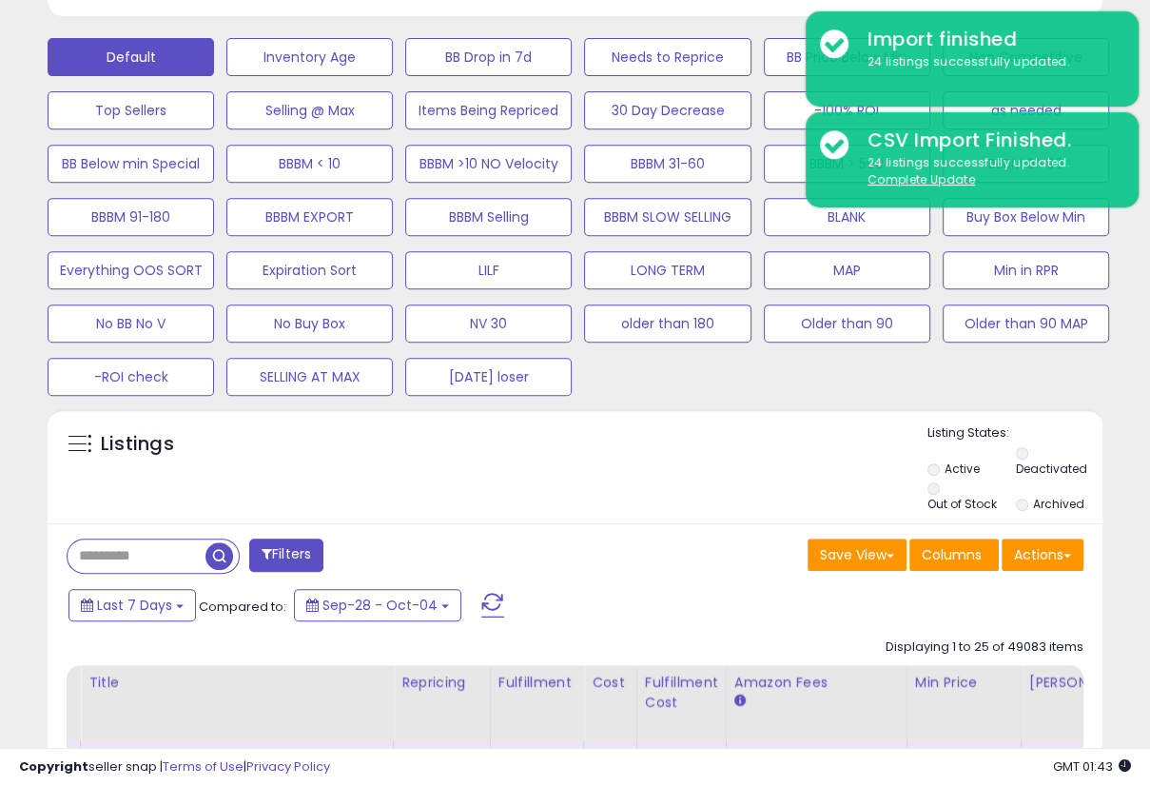
scroll to position [389, 609]
click at [392, 451] on div "Listings" at bounding box center [575, 469] width 1055 height 91
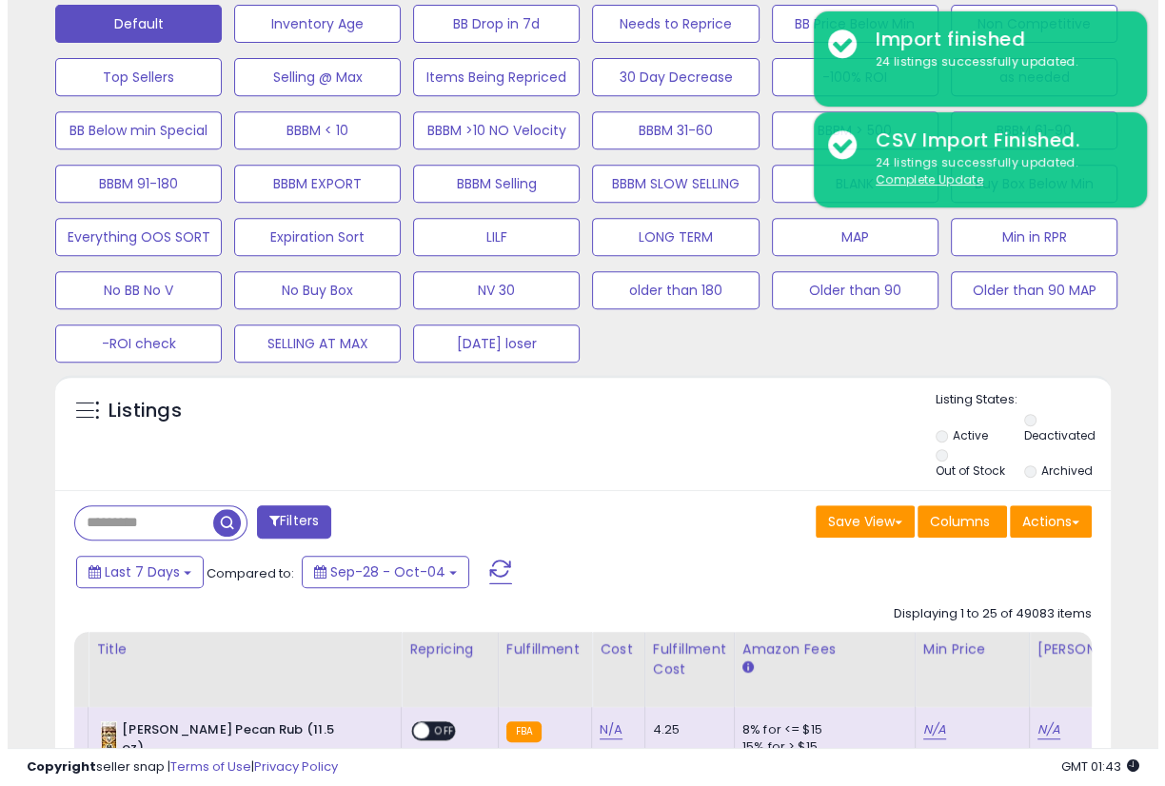
scroll to position [624, 0]
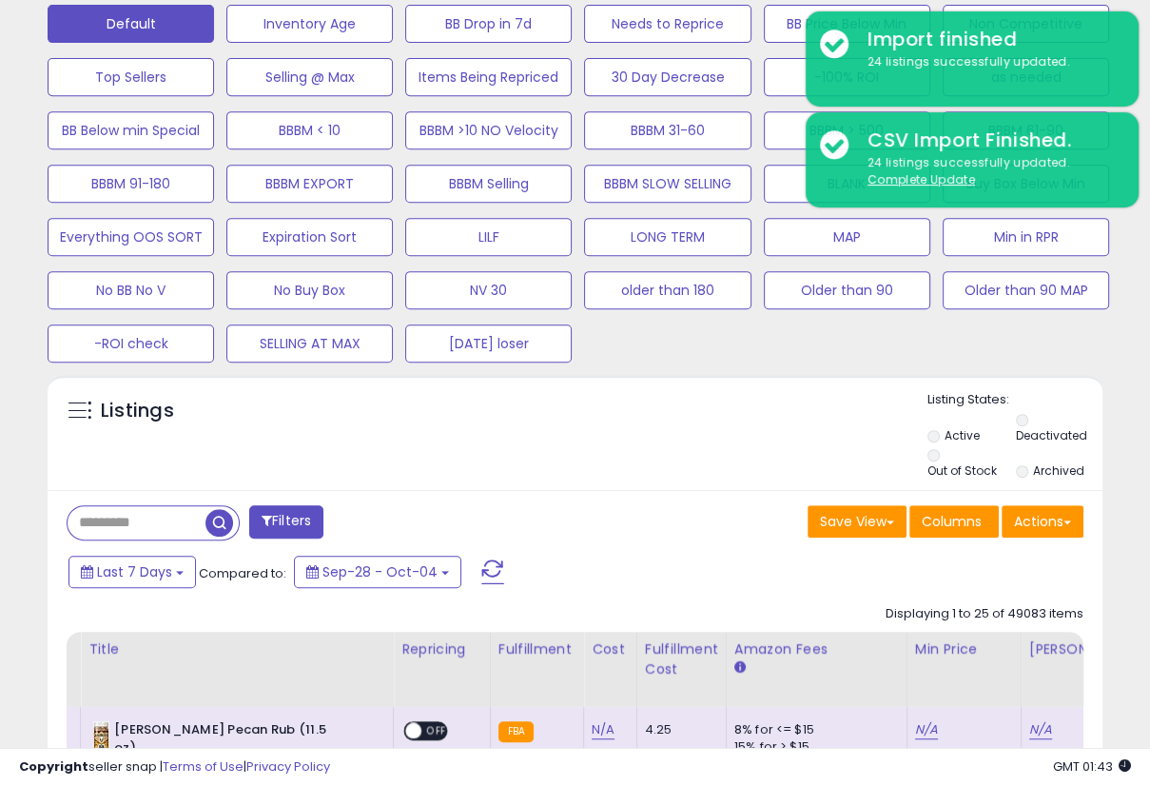
click at [179, 505] on div at bounding box center [153, 522] width 173 height 35
paste input "**********"
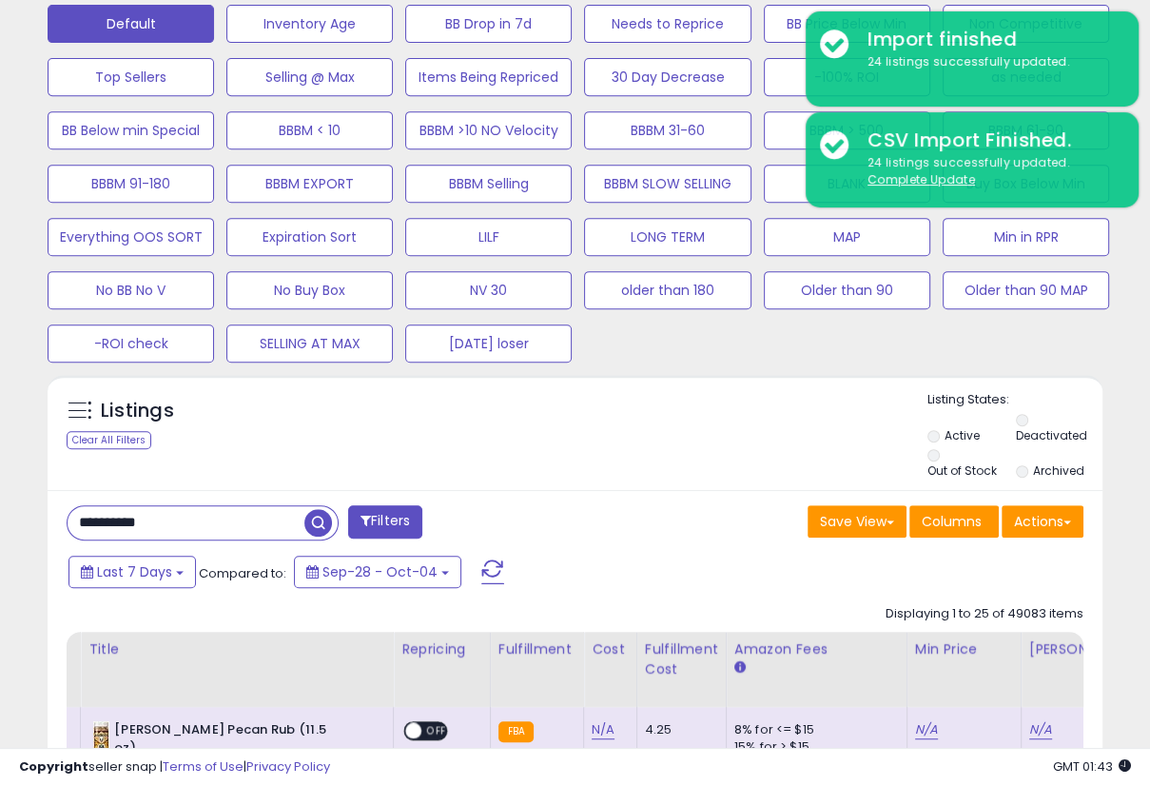
type input "**********"
click at [320, 509] on span "button" at bounding box center [318, 523] width 28 height 28
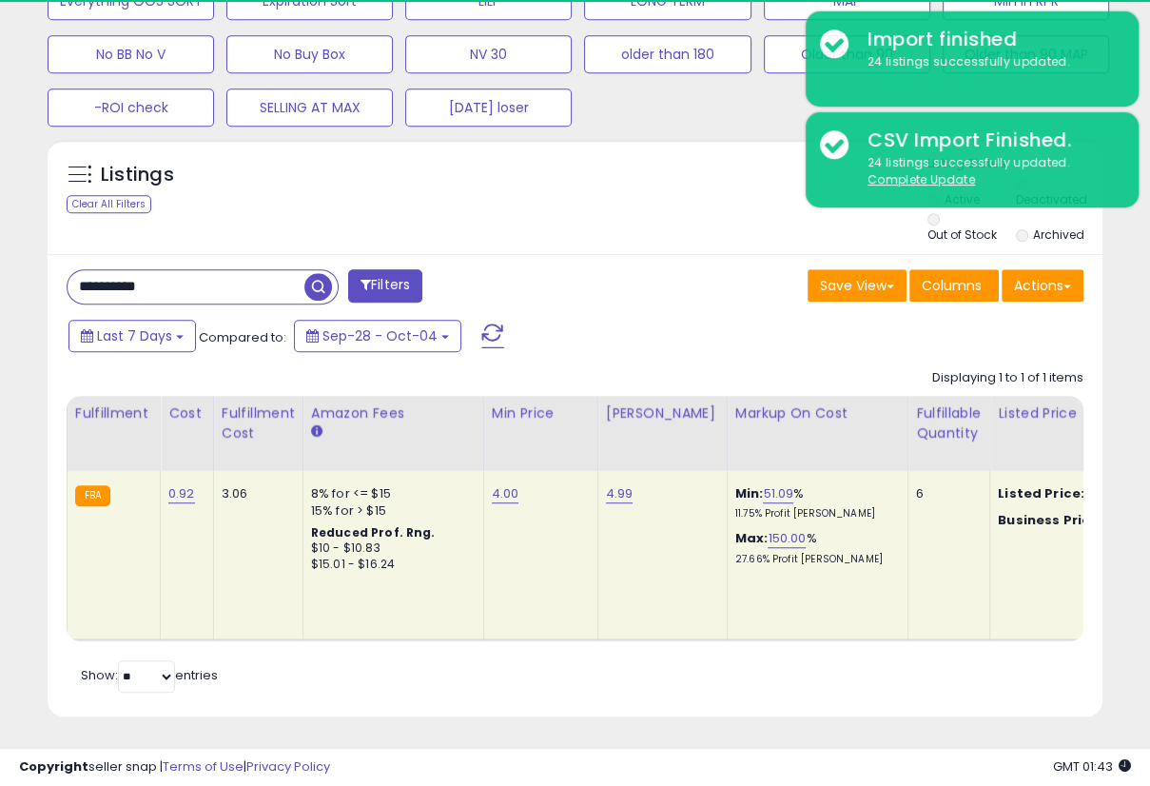
scroll to position [389, 609]
